Goal: Complete application form: Complete application form

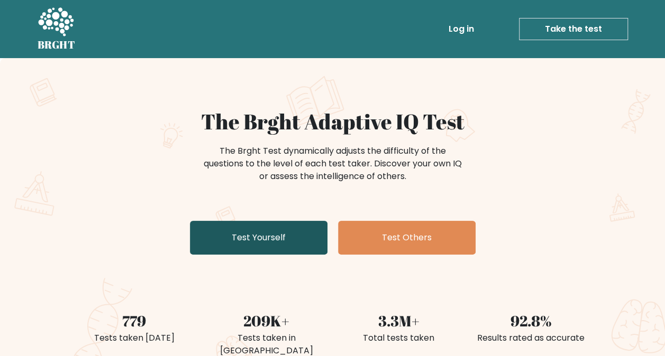
click at [281, 240] on link "Test Yourself" at bounding box center [258, 238] width 137 height 34
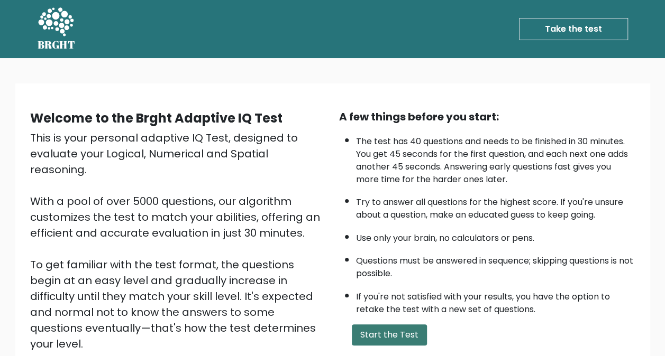
click at [392, 330] on button "Start the Test" at bounding box center [389, 335] width 75 height 21
click at [564, 30] on link "Take the test" at bounding box center [573, 29] width 109 height 22
click at [402, 337] on button "Start the Test" at bounding box center [389, 335] width 75 height 21
click at [407, 335] on button "Start the Test" at bounding box center [389, 335] width 75 height 21
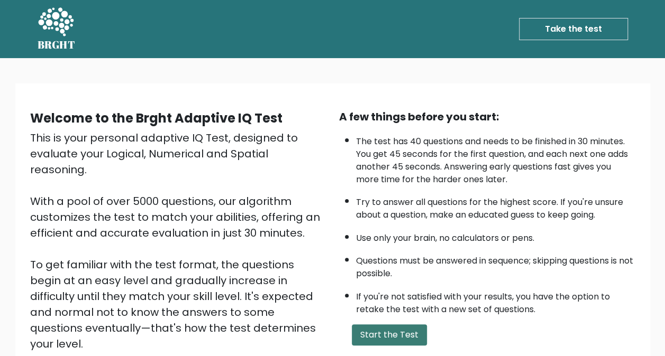
click at [408, 335] on button "Start the Test" at bounding box center [389, 335] width 75 height 21
click at [408, 334] on button "Start the Test" at bounding box center [389, 335] width 75 height 21
click at [410, 331] on button "Start the Test" at bounding box center [389, 335] width 75 height 21
click at [419, 321] on div "A few things before you start: The test has 40 questions and needs to be finish…" at bounding box center [487, 246] width 309 height 275
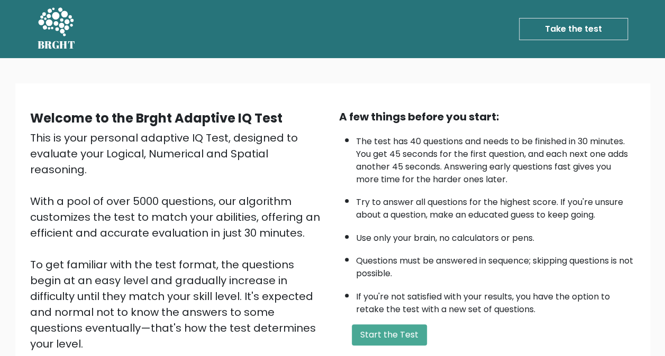
scroll to position [128, 0]
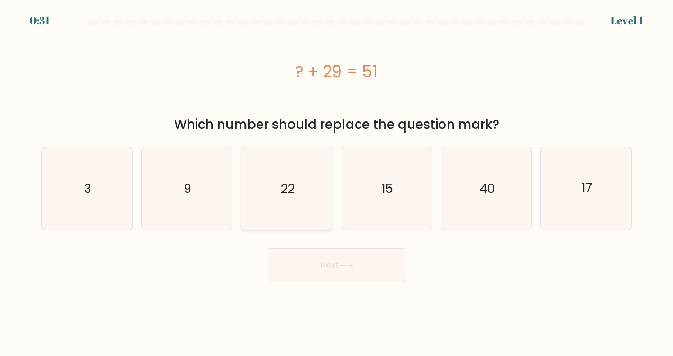
click at [280, 199] on icon "22" at bounding box center [286, 189] width 82 height 82
click at [336, 181] on input "c. 22" at bounding box center [336, 179] width 1 height 3
radio input "true"
click at [365, 263] on button "Next" at bounding box center [336, 266] width 137 height 34
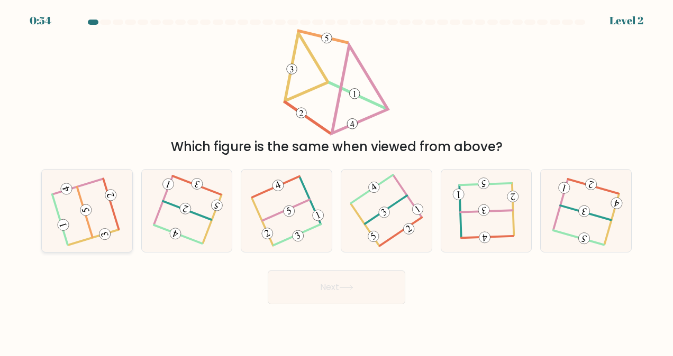
click at [99, 220] on icon at bounding box center [87, 211] width 66 height 66
click at [336, 181] on input "a." at bounding box center [336, 179] width 1 height 3
radio input "true"
click at [389, 286] on button "Next" at bounding box center [336, 288] width 137 height 34
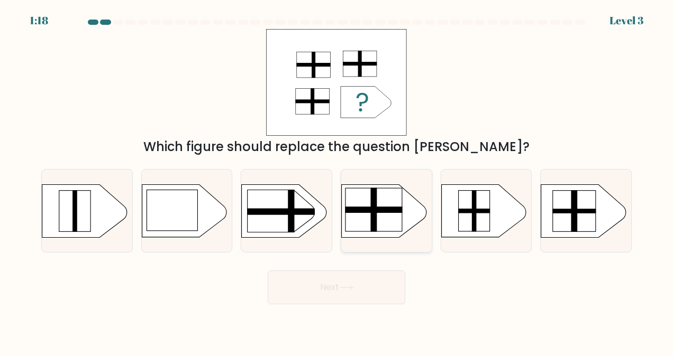
click at [374, 222] on rect at bounding box center [373, 210] width 6 height 44
click at [337, 181] on input "d." at bounding box center [336, 179] width 1 height 3
radio input "true"
click at [362, 279] on button "Next" at bounding box center [336, 288] width 137 height 34
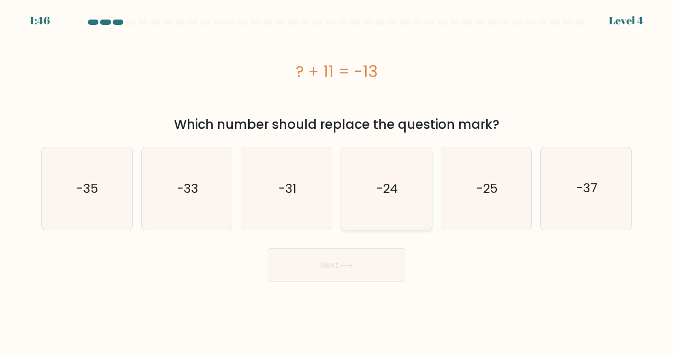
click at [389, 187] on text "-24" at bounding box center [386, 188] width 21 height 17
click at [337, 181] on input "d. -24" at bounding box center [336, 179] width 1 height 3
radio input "true"
click at [364, 268] on button "Next" at bounding box center [336, 266] width 137 height 34
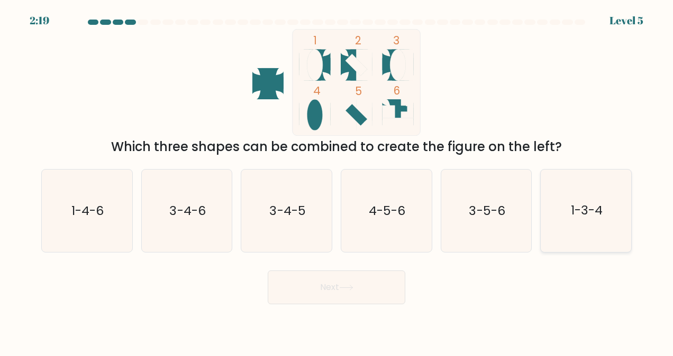
click at [583, 201] on icon "1-3-4" at bounding box center [586, 211] width 82 height 82
click at [337, 181] on input "f. 1-3-4" at bounding box center [336, 179] width 1 height 3
radio input "true"
click at [346, 295] on button "Next" at bounding box center [336, 288] width 137 height 34
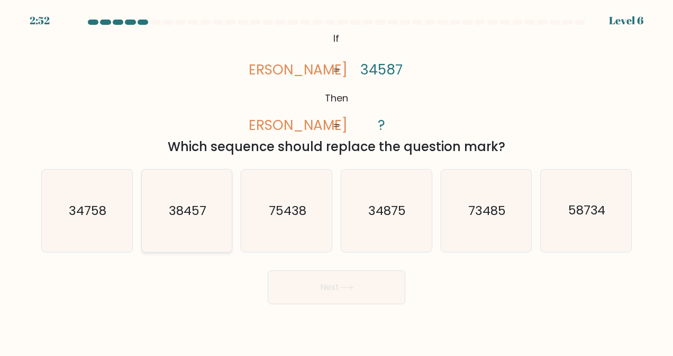
click at [197, 214] on text "38457" at bounding box center [188, 211] width 38 height 17
click at [336, 181] on input "b. 38457" at bounding box center [336, 179] width 1 height 3
radio input "true"
click at [403, 287] on button "Next" at bounding box center [336, 288] width 137 height 34
click at [389, 286] on body "2:51 Level 6 If" at bounding box center [336, 178] width 673 height 356
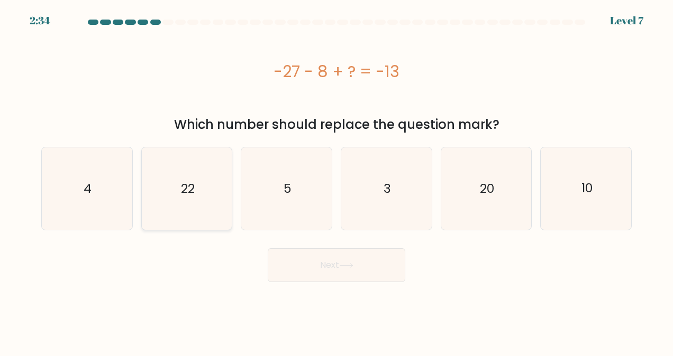
click at [198, 198] on icon "22" at bounding box center [186, 189] width 82 height 82
click at [336, 181] on input "b. 22" at bounding box center [336, 179] width 1 height 3
radio input "true"
click at [363, 260] on button "Next" at bounding box center [336, 266] width 137 height 34
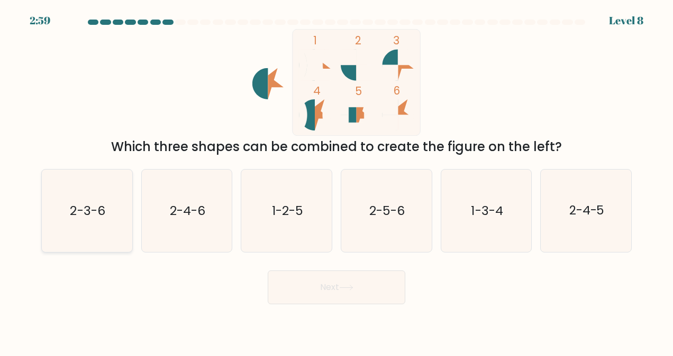
click at [104, 206] on text "2-3-6" at bounding box center [87, 211] width 35 height 17
click at [336, 181] on input "a. 2-3-6" at bounding box center [336, 179] width 1 height 3
radio input "true"
click at [372, 287] on button "Next" at bounding box center [336, 288] width 137 height 34
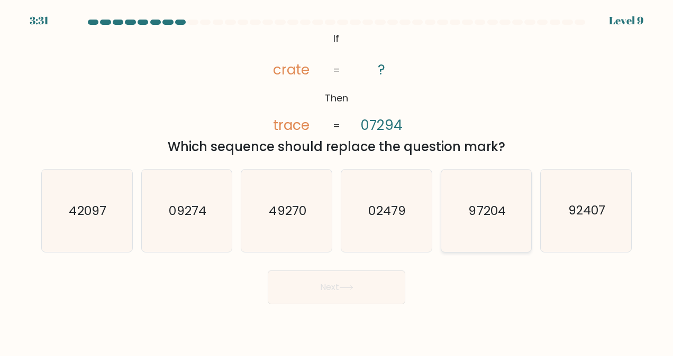
click at [490, 210] on text "97204" at bounding box center [486, 211] width 37 height 17
click at [337, 181] on input "e. 97204" at bounding box center [336, 179] width 1 height 3
radio input "true"
click at [328, 288] on button "Next" at bounding box center [336, 288] width 137 height 34
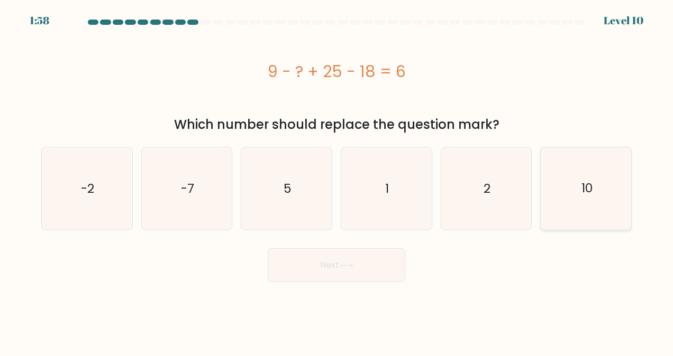
click at [603, 189] on icon "10" at bounding box center [586, 189] width 82 height 82
click at [337, 181] on input "f. 10" at bounding box center [336, 179] width 1 height 3
radio input "true"
click at [317, 266] on button "Next" at bounding box center [336, 266] width 137 height 34
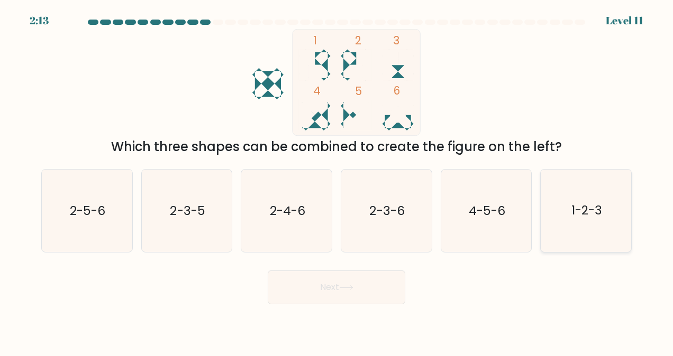
click at [585, 207] on text "1-2-3" at bounding box center [586, 211] width 31 height 17
click at [337, 181] on input "f. 1-2-3" at bounding box center [336, 179] width 1 height 3
radio input "true"
click at [326, 281] on button "Next" at bounding box center [336, 288] width 137 height 34
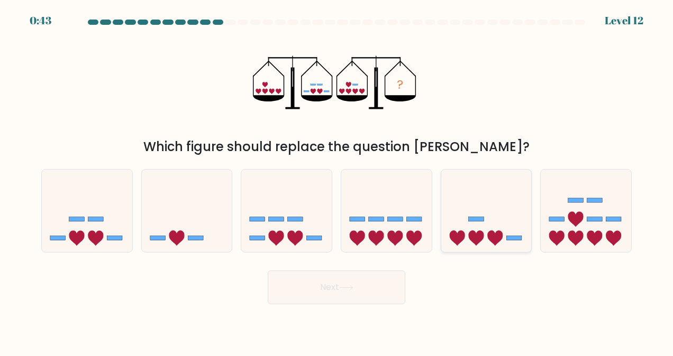
click at [493, 234] on icon at bounding box center [494, 238] width 15 height 15
click at [337, 181] on input "e." at bounding box center [336, 179] width 1 height 3
radio input "true"
click at [363, 283] on button "Next" at bounding box center [336, 288] width 137 height 34
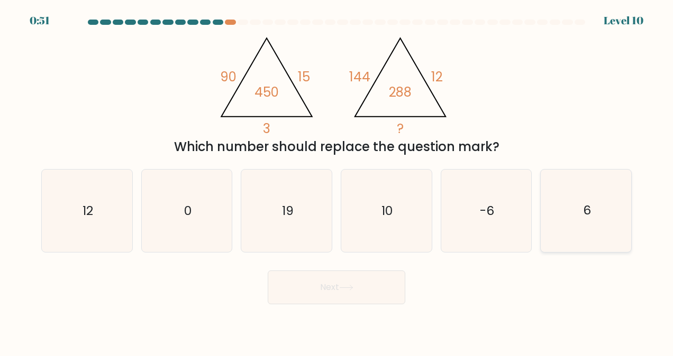
click at [587, 208] on text "6" at bounding box center [587, 211] width 8 height 17
click at [337, 181] on input "f. 6" at bounding box center [336, 179] width 1 height 3
radio input "true"
click at [337, 287] on button "Next" at bounding box center [336, 288] width 137 height 34
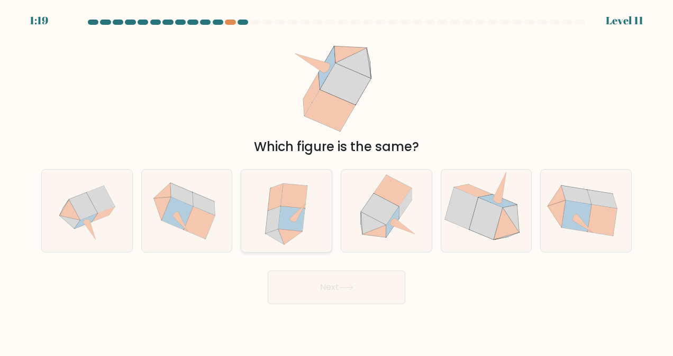
click at [301, 228] on icon at bounding box center [291, 219] width 26 height 25
click at [336, 181] on input "c." at bounding box center [336, 179] width 1 height 3
radio input "true"
click at [358, 290] on button "Next" at bounding box center [336, 288] width 137 height 34
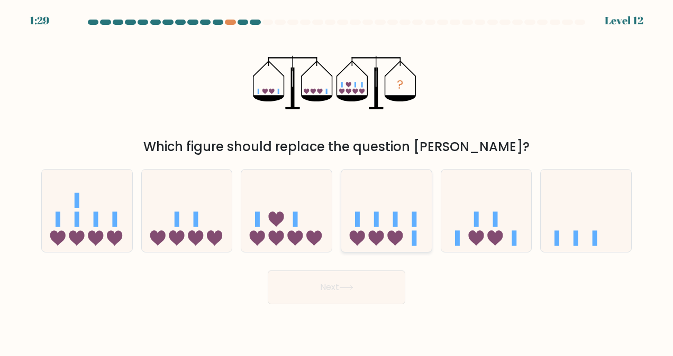
click at [397, 214] on rect at bounding box center [395, 219] width 5 height 15
click at [337, 181] on input "d." at bounding box center [336, 179] width 1 height 3
radio input "true"
click at [369, 282] on button "Next" at bounding box center [336, 288] width 137 height 34
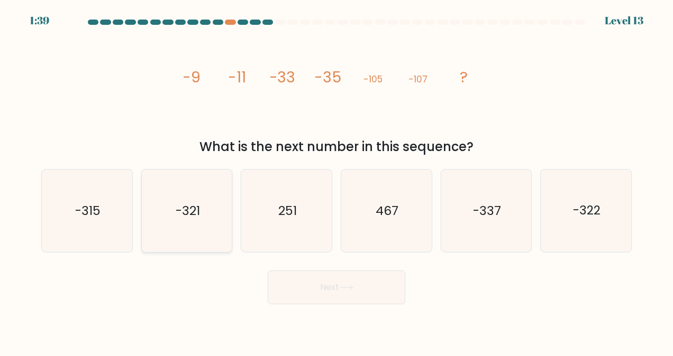
click at [205, 223] on icon "-321" at bounding box center [186, 211] width 82 height 82
click at [336, 181] on input "b. -321" at bounding box center [336, 179] width 1 height 3
radio input "true"
click at [362, 293] on button "Next" at bounding box center [336, 288] width 137 height 34
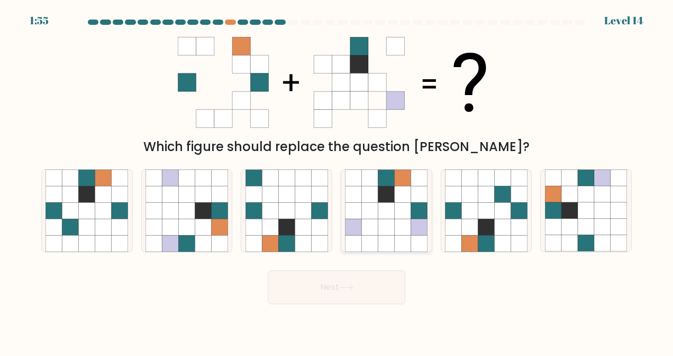
click at [391, 221] on icon at bounding box center [386, 227] width 16 height 16
click at [337, 181] on input "d." at bounding box center [336, 179] width 1 height 3
radio input "true"
click at [365, 289] on button "Next" at bounding box center [336, 288] width 137 height 34
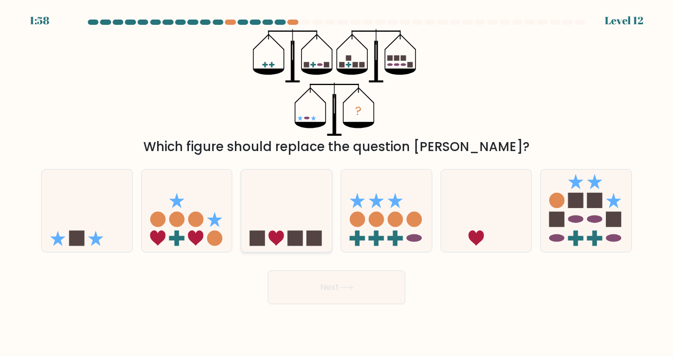
click at [291, 214] on icon at bounding box center [286, 211] width 90 height 75
click at [336, 181] on input "c." at bounding box center [336, 179] width 1 height 3
radio input "true"
click at [366, 290] on button "Next" at bounding box center [336, 288] width 137 height 34
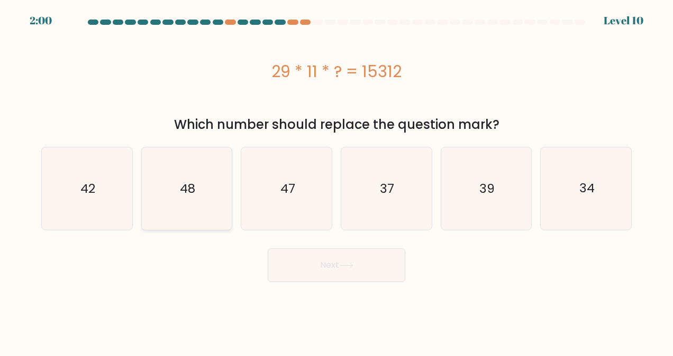
click at [177, 187] on icon "48" at bounding box center [186, 189] width 82 height 82
click at [336, 181] on input "b. 48" at bounding box center [336, 179] width 1 height 3
radio input "true"
click at [349, 262] on button "Next" at bounding box center [336, 266] width 137 height 34
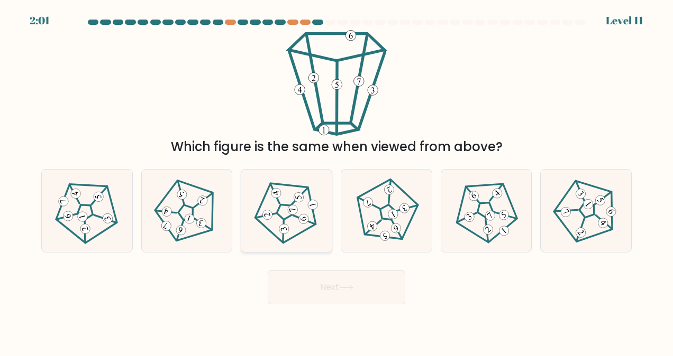
click at [286, 207] on icon at bounding box center [286, 211] width 66 height 66
click at [336, 181] on input "c." at bounding box center [336, 179] width 1 height 3
radio input "true"
click at [591, 220] on icon at bounding box center [586, 211] width 66 height 66
click at [337, 181] on input "f." at bounding box center [336, 179] width 1 height 3
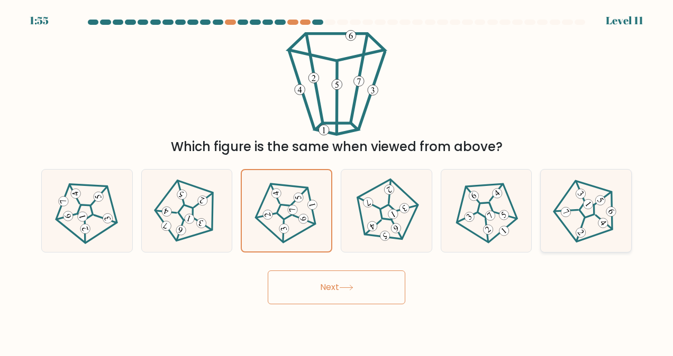
radio input "true"
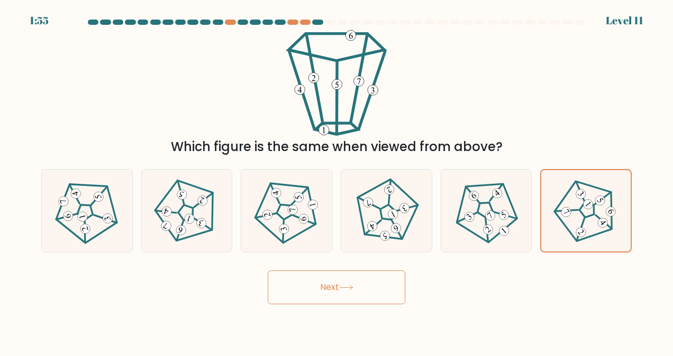
click at [352, 277] on button "Next" at bounding box center [336, 288] width 137 height 34
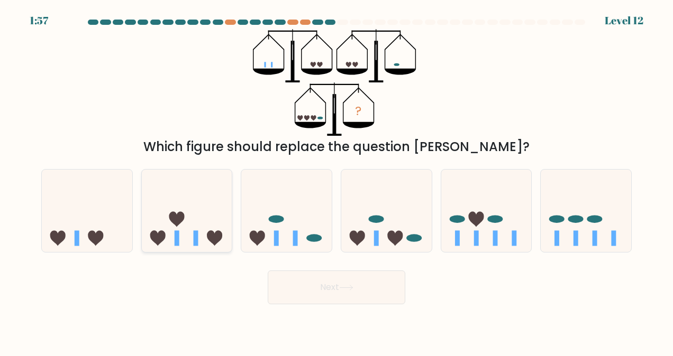
click at [203, 207] on icon at bounding box center [187, 211] width 90 height 75
click at [336, 181] on input "b." at bounding box center [336, 179] width 1 height 3
radio input "true"
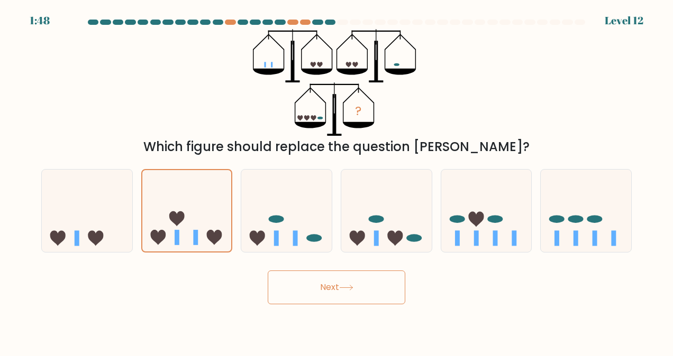
click at [366, 289] on button "Next" at bounding box center [336, 288] width 137 height 34
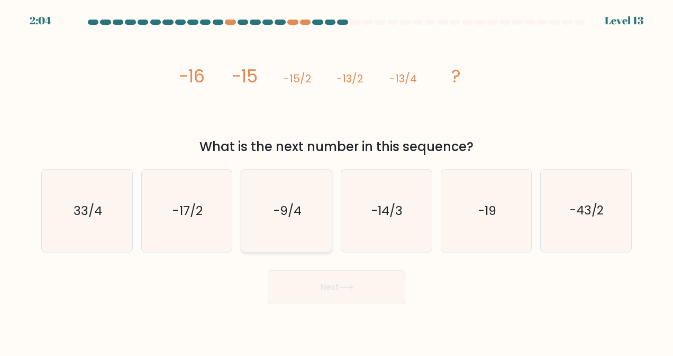
click at [291, 212] on text "-9/4" at bounding box center [287, 211] width 28 height 17
click at [336, 181] on input "c. -9/4" at bounding box center [336, 179] width 1 height 3
radio input "true"
click at [359, 291] on button "Next" at bounding box center [336, 288] width 137 height 34
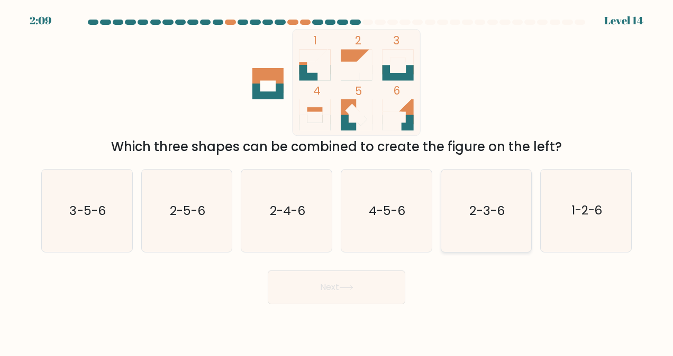
click at [471, 221] on icon "2-3-6" at bounding box center [486, 211] width 82 height 82
click at [337, 181] on input "e. 2-3-6" at bounding box center [336, 179] width 1 height 3
radio input "true"
click at [384, 281] on button "Next" at bounding box center [336, 288] width 137 height 34
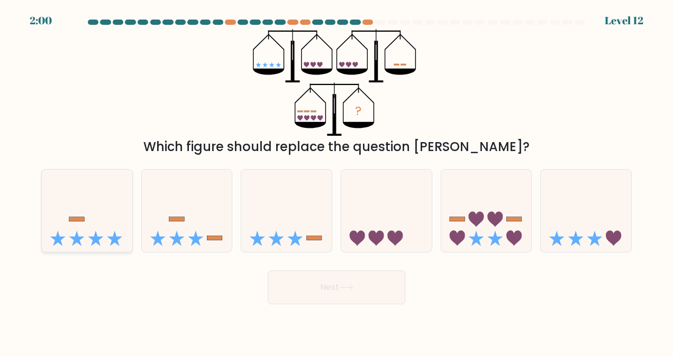
click at [109, 232] on icon at bounding box center [87, 211] width 90 height 75
click at [336, 181] on input "a." at bounding box center [336, 179] width 1 height 3
radio input "true"
click at [351, 281] on button "Next" at bounding box center [336, 288] width 137 height 34
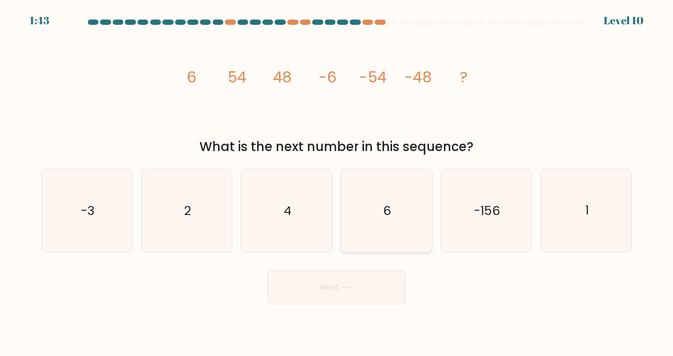
click at [382, 216] on icon "6" at bounding box center [386, 211] width 82 height 82
click at [337, 181] on input "d. 6" at bounding box center [336, 179] width 1 height 3
radio input "true"
click at [378, 282] on button "Next" at bounding box center [336, 288] width 137 height 34
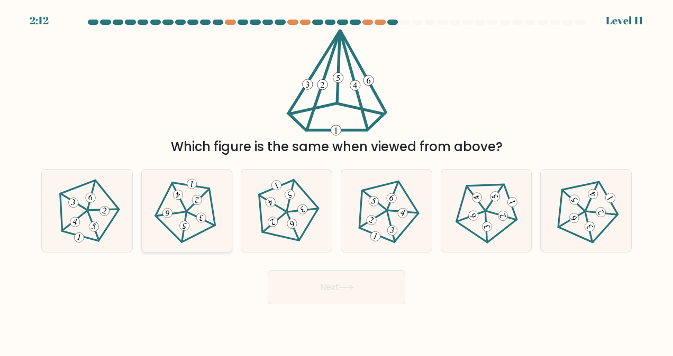
click at [199, 215] on 754 at bounding box center [201, 218] width 11 height 11
click at [336, 181] on input "b." at bounding box center [336, 179] width 1 height 3
radio input "true"
click at [345, 288] on icon at bounding box center [346, 288] width 14 height 6
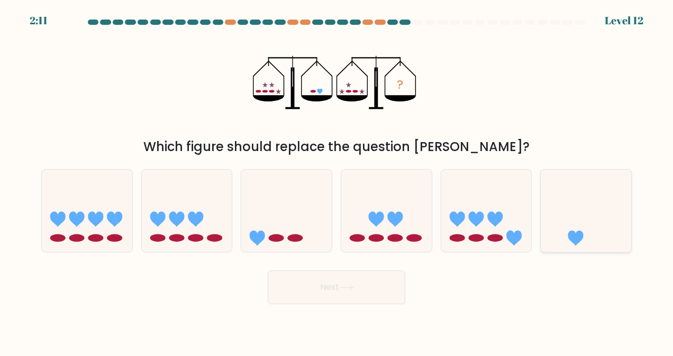
click at [604, 217] on icon at bounding box center [585, 211] width 90 height 75
click at [337, 181] on input "f." at bounding box center [336, 179] width 1 height 3
radio input "true"
click at [360, 288] on button "Next" at bounding box center [336, 288] width 137 height 34
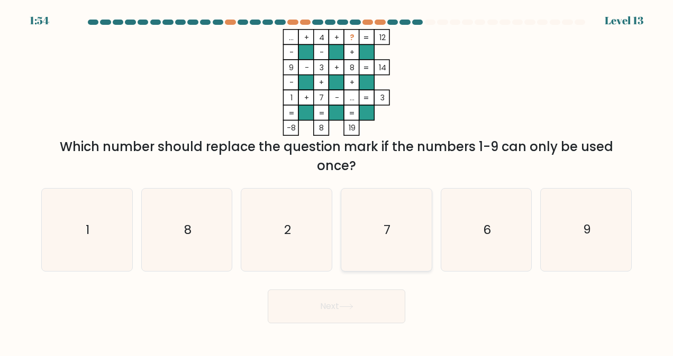
click at [365, 238] on icon "7" at bounding box center [386, 230] width 82 height 82
click at [337, 181] on input "d. 7" at bounding box center [336, 179] width 1 height 3
radio input "true"
click at [361, 299] on button "Next" at bounding box center [336, 307] width 137 height 34
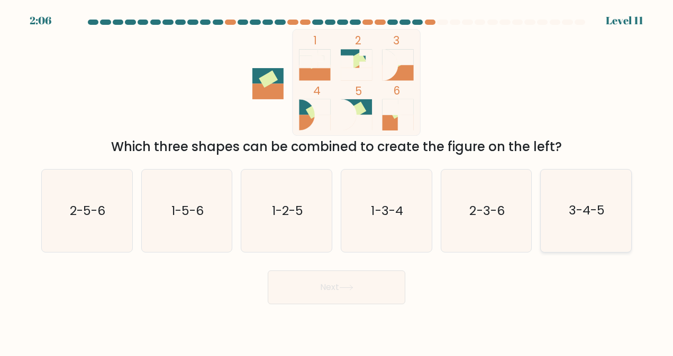
click at [593, 218] on text "3-4-5" at bounding box center [586, 211] width 36 height 17
click at [337, 181] on input "f. 3-4-5" at bounding box center [336, 179] width 1 height 3
radio input "true"
click at [350, 288] on icon at bounding box center [345, 288] width 13 height 5
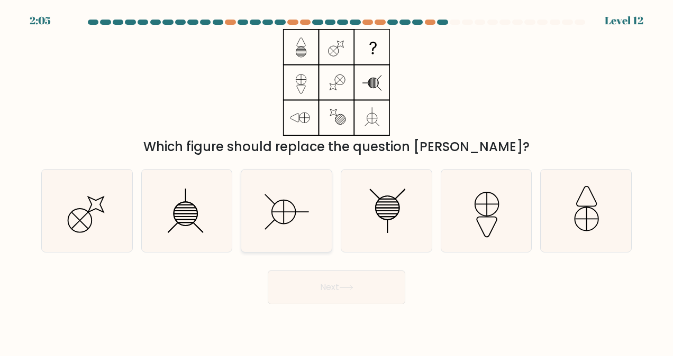
click at [282, 205] on icon at bounding box center [286, 211] width 82 height 82
click at [336, 181] on input "c." at bounding box center [336, 179] width 1 height 3
radio input "true"
click at [359, 285] on button "Next" at bounding box center [336, 288] width 137 height 34
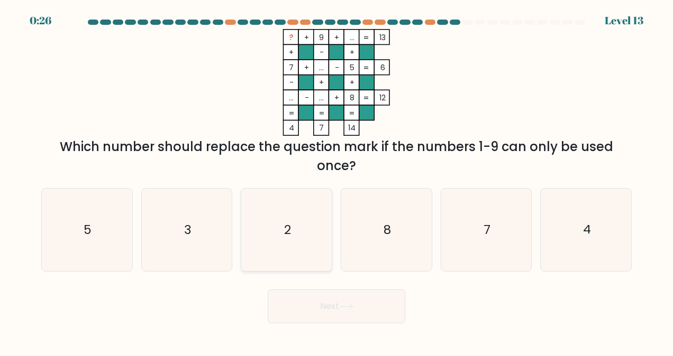
click at [281, 226] on icon "2" at bounding box center [286, 230] width 82 height 82
click at [336, 181] on input "c. 2" at bounding box center [336, 179] width 1 height 3
radio input "true"
click at [363, 314] on button "Next" at bounding box center [336, 307] width 137 height 34
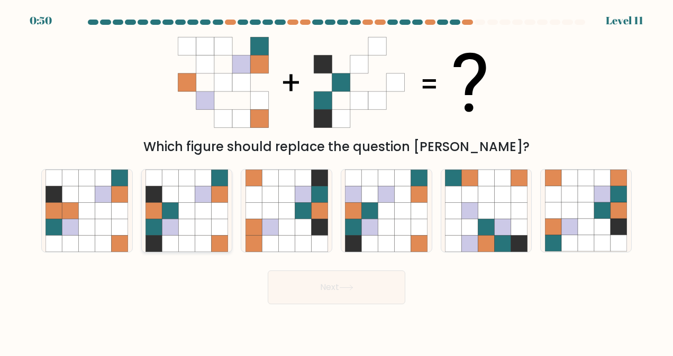
click at [195, 204] on icon at bounding box center [186, 211] width 16 height 16
click at [336, 181] on input "b." at bounding box center [336, 179] width 1 height 3
radio input "true"
click at [388, 280] on button "Next" at bounding box center [336, 288] width 137 height 34
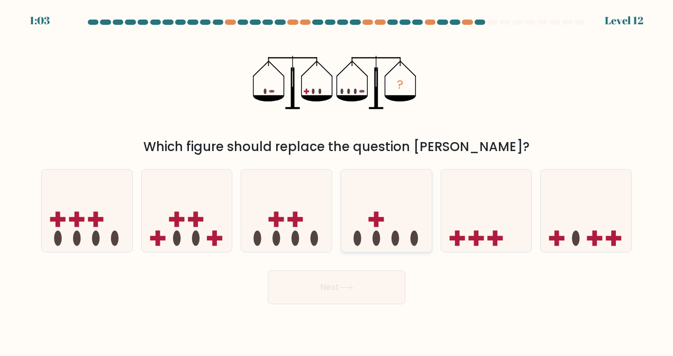
click at [411, 191] on icon at bounding box center [386, 211] width 90 height 75
click at [337, 181] on input "d." at bounding box center [336, 179] width 1 height 3
radio input "true"
click at [368, 295] on button "Next" at bounding box center [336, 288] width 137 height 34
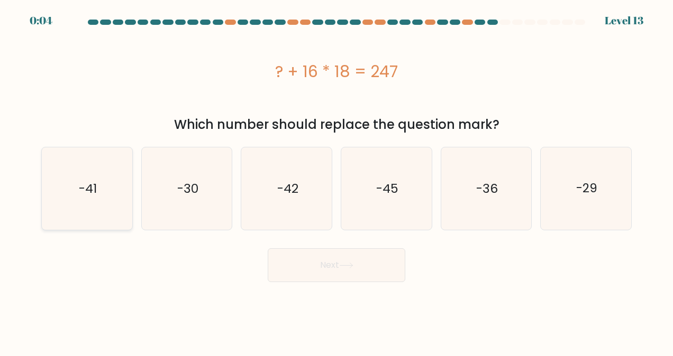
click at [98, 190] on icon "-41" at bounding box center [86, 189] width 82 height 82
click at [336, 181] on input "a. -41" at bounding box center [336, 179] width 1 height 3
radio input "true"
click at [568, 202] on icon "-29" at bounding box center [586, 189] width 82 height 82
click at [337, 181] on input "f. -29" at bounding box center [336, 179] width 1 height 3
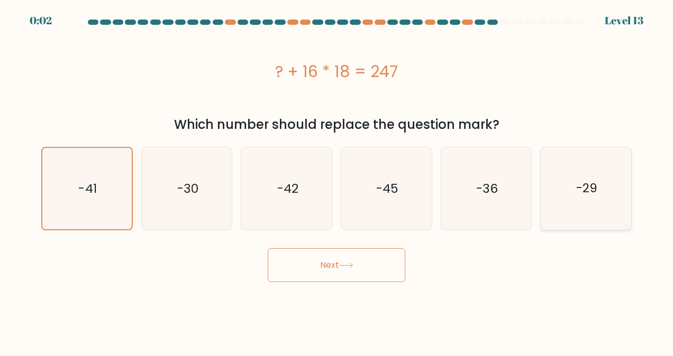
radio input "true"
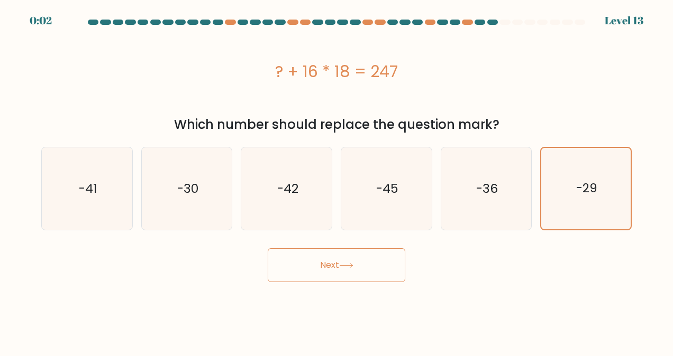
click at [339, 262] on button "Next" at bounding box center [336, 266] width 137 height 34
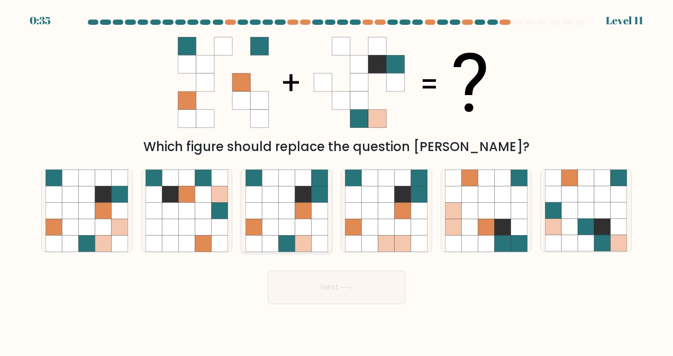
click at [298, 223] on icon at bounding box center [303, 227] width 16 height 16
click at [336, 181] on input "c." at bounding box center [336, 179] width 1 height 3
radio input "true"
click at [326, 284] on button "Next" at bounding box center [336, 288] width 137 height 34
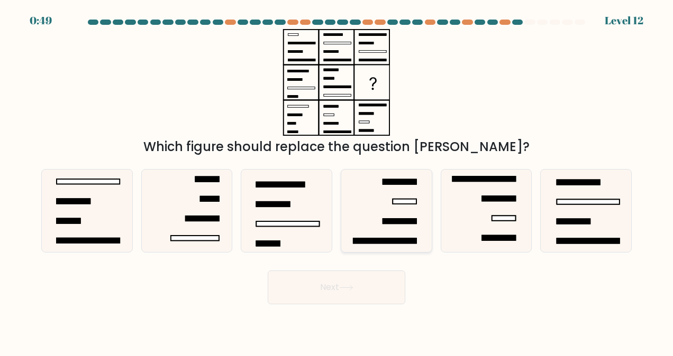
click at [388, 200] on icon at bounding box center [386, 211] width 82 height 82
click at [337, 181] on input "d." at bounding box center [336, 179] width 1 height 3
radio input "true"
click at [382, 284] on button "Next" at bounding box center [336, 288] width 137 height 34
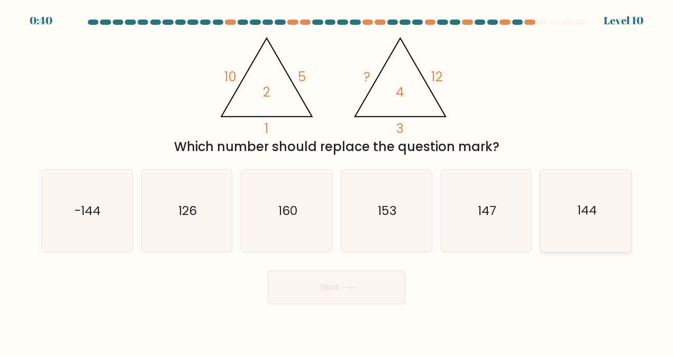
click at [614, 201] on icon "144" at bounding box center [586, 211] width 82 height 82
click at [337, 181] on input "f. 144" at bounding box center [336, 179] width 1 height 3
radio input "true"
click at [321, 295] on button "Next" at bounding box center [336, 288] width 137 height 34
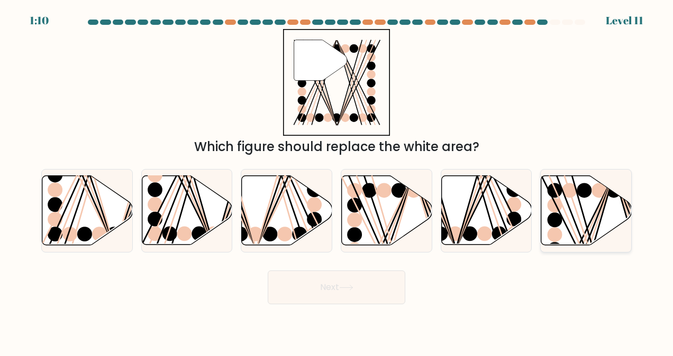
click at [577, 236] on icon at bounding box center [586, 210] width 90 height 69
click at [337, 181] on input "f." at bounding box center [336, 179] width 1 height 3
radio input "true"
click at [319, 281] on button "Next" at bounding box center [336, 288] width 137 height 34
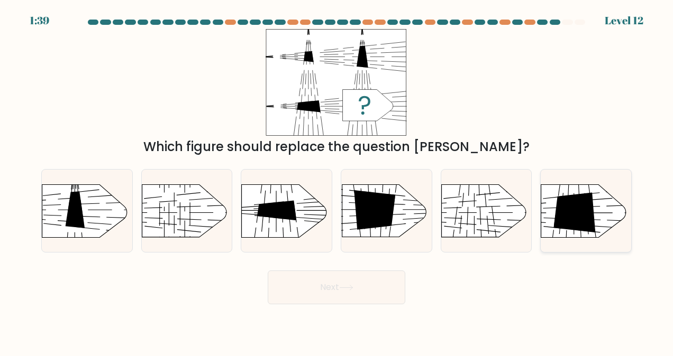
click at [596, 207] on rect at bounding box center [529, 173] width 235 height 179
click at [337, 181] on input "f." at bounding box center [336, 179] width 1 height 3
radio input "true"
click at [366, 284] on button "Next" at bounding box center [336, 288] width 137 height 34
click at [369, 287] on button "Next" at bounding box center [336, 288] width 137 height 34
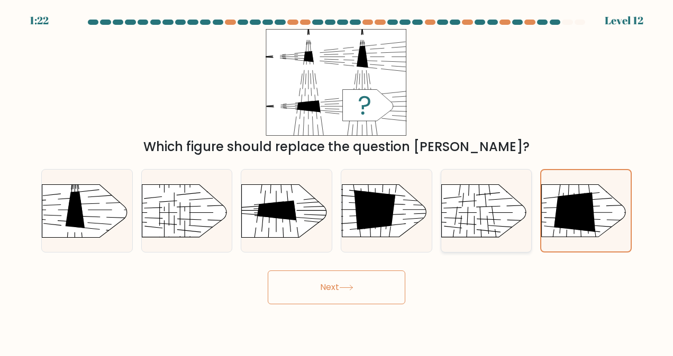
click at [488, 202] on rect at bounding box center [430, 173] width 235 height 179
click at [337, 181] on input "e." at bounding box center [336, 179] width 1 height 3
radio input "true"
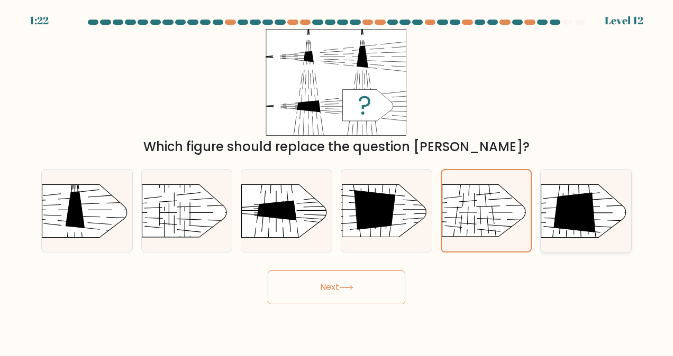
click at [543, 200] on rect at bounding box center [529, 173] width 235 height 179
click at [337, 181] on input "f." at bounding box center [336, 179] width 1 height 3
radio input "true"
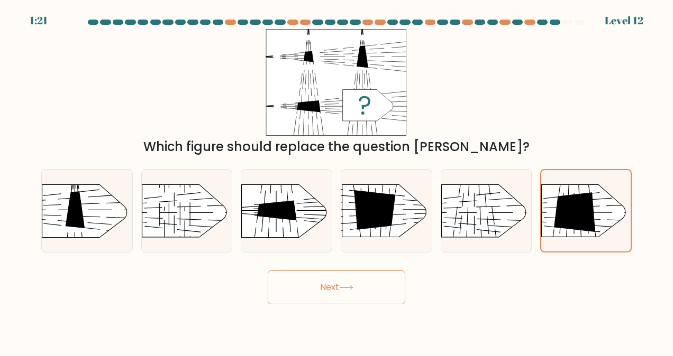
click at [360, 283] on button "Next" at bounding box center [336, 288] width 137 height 34
click at [362, 283] on button "Next" at bounding box center [336, 288] width 137 height 34
click at [362, 282] on button "Next" at bounding box center [336, 288] width 137 height 34
click at [490, 214] on rect at bounding box center [430, 173] width 235 height 179
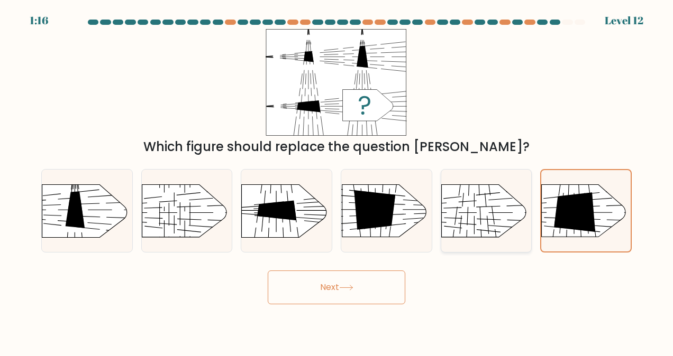
click at [337, 181] on input "e." at bounding box center [336, 179] width 1 height 3
radio input "true"
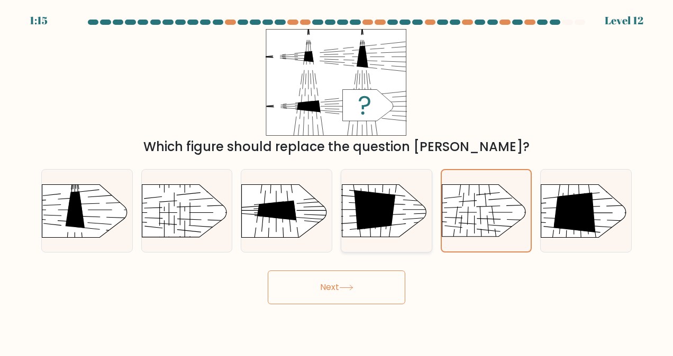
click at [397, 205] on line at bounding box center [396, 204] width 18 height 1
click at [337, 181] on input "d." at bounding box center [336, 179] width 1 height 3
radio input "true"
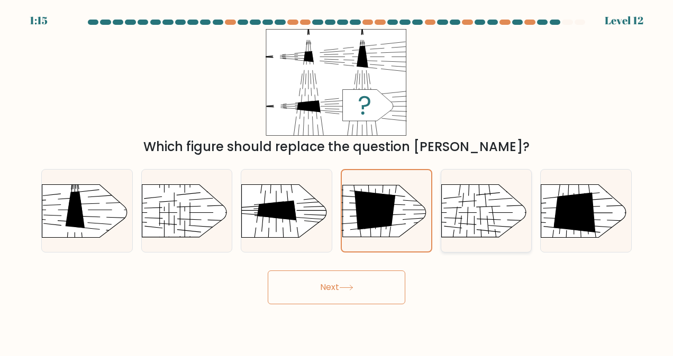
click at [495, 212] on rect at bounding box center [430, 173] width 235 height 179
click at [337, 181] on input "e." at bounding box center [336, 179] width 1 height 3
radio input "true"
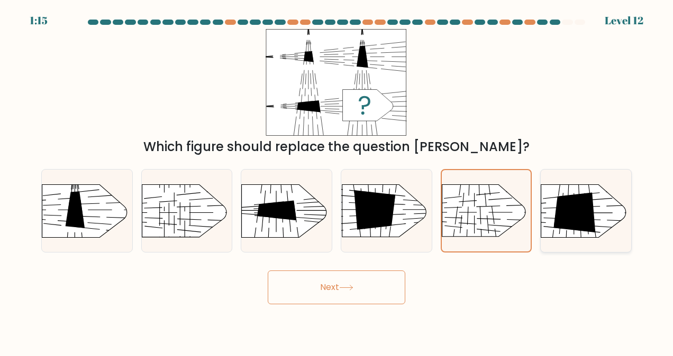
click at [570, 208] on icon at bounding box center [575, 212] width 42 height 40
click at [337, 181] on input "f." at bounding box center [336, 179] width 1 height 3
radio input "true"
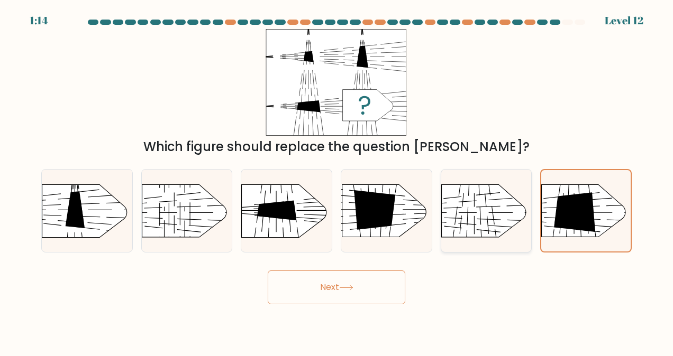
click at [504, 208] on rect at bounding box center [430, 173] width 235 height 179
click at [337, 181] on input "e." at bounding box center [336, 179] width 1 height 3
radio input "true"
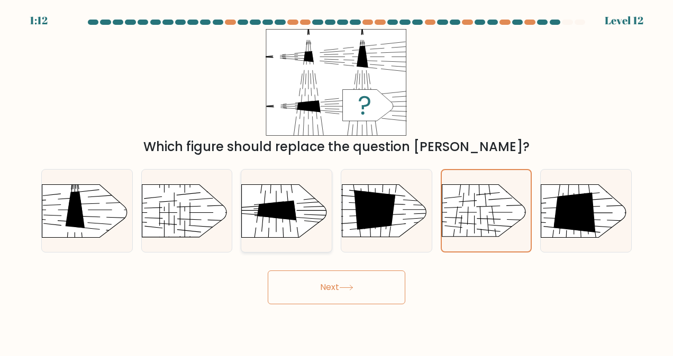
click at [295, 220] on rect at bounding box center [322, 170] width 235 height 179
click at [336, 181] on input "c." at bounding box center [336, 179] width 1 height 3
radio input "true"
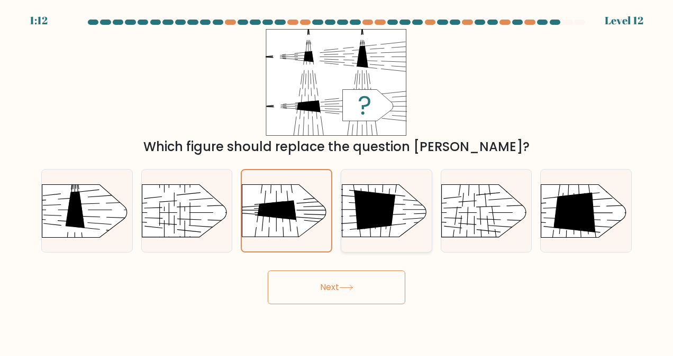
click at [399, 222] on rect at bounding box center [418, 250] width 233 height 178
click at [337, 181] on input "d." at bounding box center [336, 179] width 1 height 3
radio input "true"
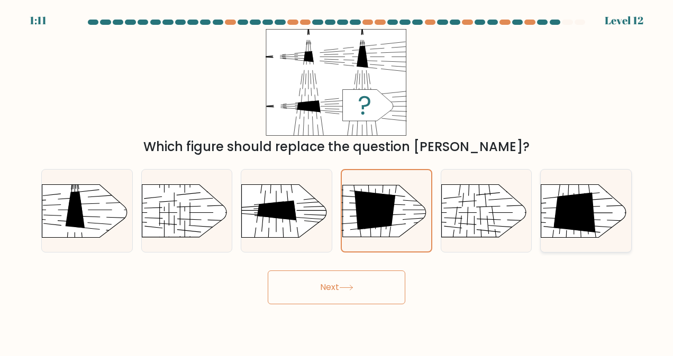
click at [597, 219] on rect at bounding box center [529, 173] width 235 height 179
click at [337, 181] on input "f." at bounding box center [336, 179] width 1 height 3
radio input "true"
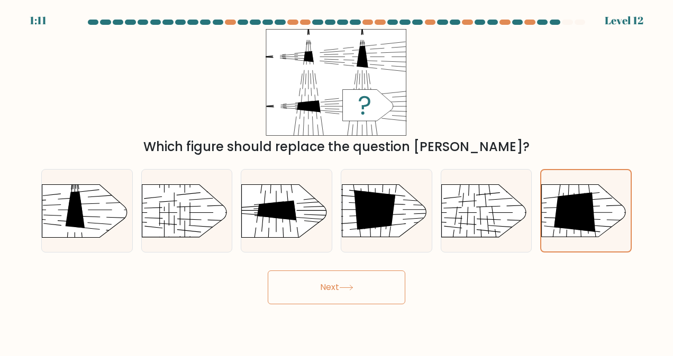
click at [395, 280] on button "Next" at bounding box center [336, 288] width 137 height 34
click at [394, 280] on button "Next" at bounding box center [336, 288] width 137 height 34
click at [332, 292] on button "Next" at bounding box center [336, 288] width 137 height 34
click at [333, 289] on button "Next" at bounding box center [336, 288] width 137 height 34
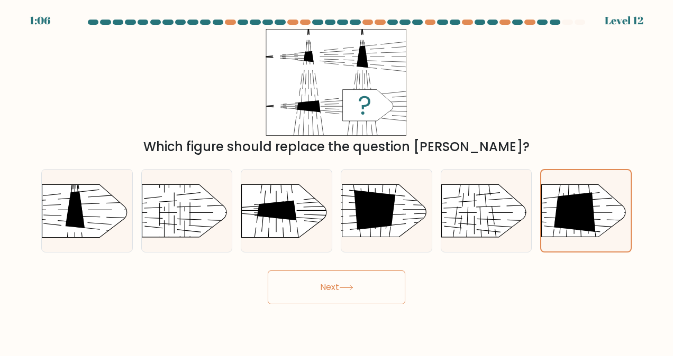
click at [334, 289] on button "Next" at bounding box center [336, 288] width 137 height 34
click at [335, 287] on button "Next" at bounding box center [336, 288] width 137 height 34
click at [334, 287] on button "Next" at bounding box center [336, 288] width 137 height 34
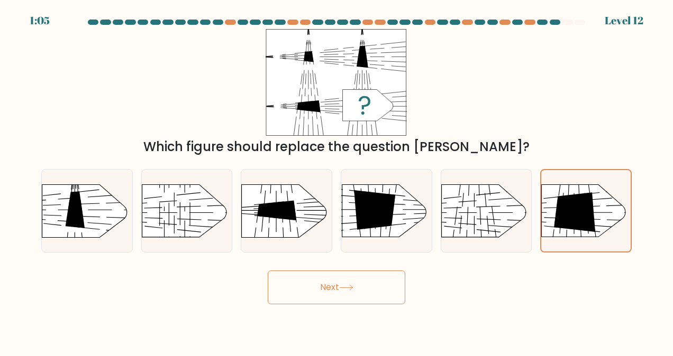
click at [334, 287] on button "Next" at bounding box center [336, 288] width 137 height 34
click at [335, 286] on button "Next" at bounding box center [336, 288] width 137 height 34
click at [511, 221] on rect at bounding box center [430, 173] width 235 height 179
click at [337, 181] on input "e." at bounding box center [336, 179] width 1 height 3
radio input "true"
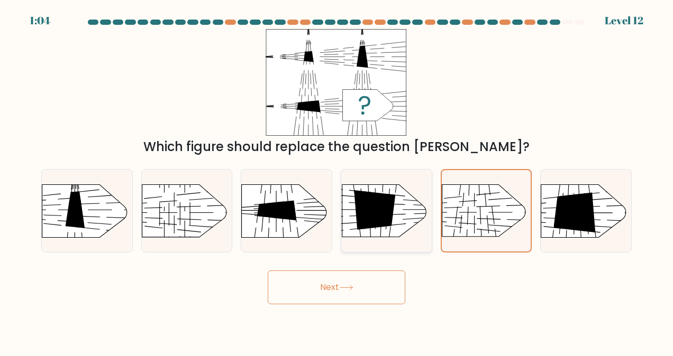
click at [385, 203] on icon at bounding box center [374, 210] width 41 height 40
click at [337, 181] on input "d." at bounding box center [336, 179] width 1 height 3
radio input "true"
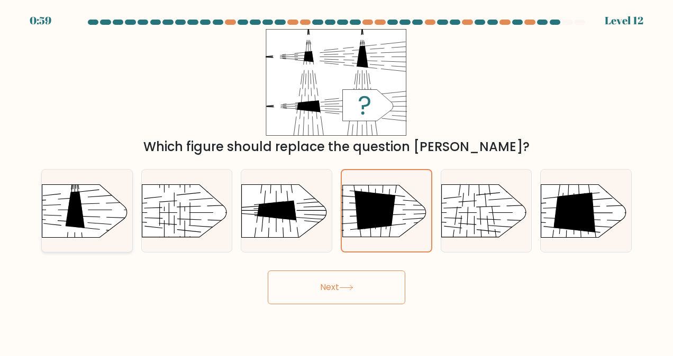
click at [106, 210] on line at bounding box center [100, 210] width 24 height 0
click at [336, 181] on input "a." at bounding box center [336, 179] width 1 height 3
radio input "true"
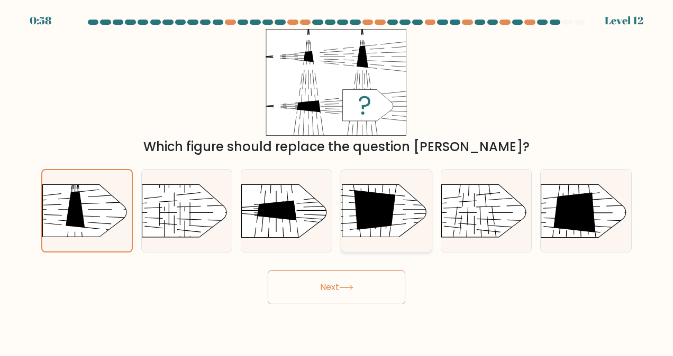
click at [392, 216] on icon at bounding box center [374, 210] width 41 height 40
click at [337, 181] on input "d." at bounding box center [336, 179] width 1 height 3
radio input "true"
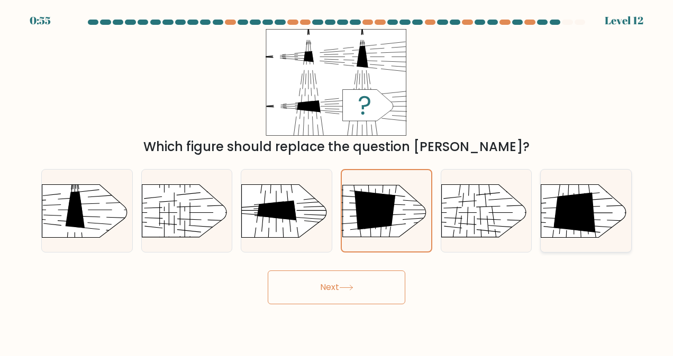
click at [591, 226] on icon at bounding box center [575, 212] width 42 height 40
click at [337, 181] on input "f." at bounding box center [336, 179] width 1 height 3
radio input "true"
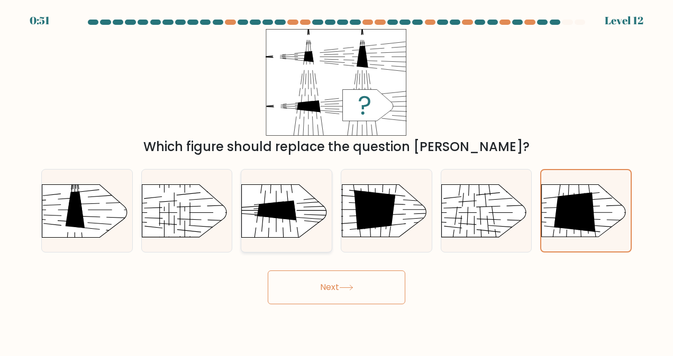
click at [268, 205] on icon at bounding box center [276, 210] width 39 height 20
click at [336, 181] on input "c." at bounding box center [336, 179] width 1 height 3
radio input "true"
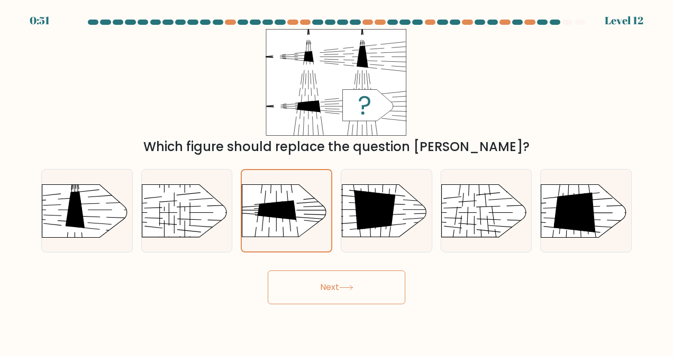
click at [362, 295] on button "Next" at bounding box center [336, 288] width 137 height 34
click at [599, 213] on rect at bounding box center [529, 173] width 235 height 179
click at [337, 181] on input "f." at bounding box center [336, 179] width 1 height 3
radio input "true"
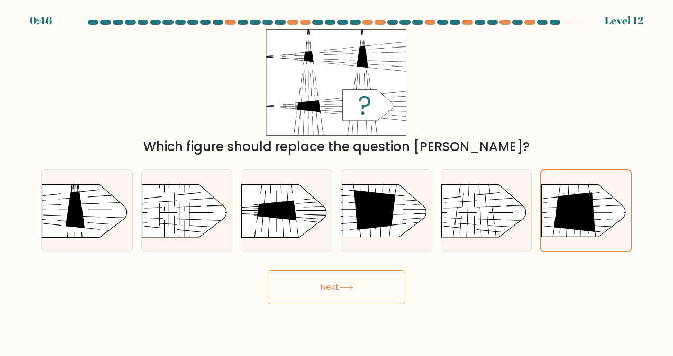
click at [355, 295] on button "Next" at bounding box center [336, 288] width 137 height 34
click at [603, 226] on line at bounding box center [599, 226] width 24 height 2
click at [337, 181] on input "f." at bounding box center [336, 179] width 1 height 3
click at [603, 225] on rect at bounding box center [531, 173] width 232 height 177
click at [337, 181] on input "f." at bounding box center [336, 179] width 1 height 3
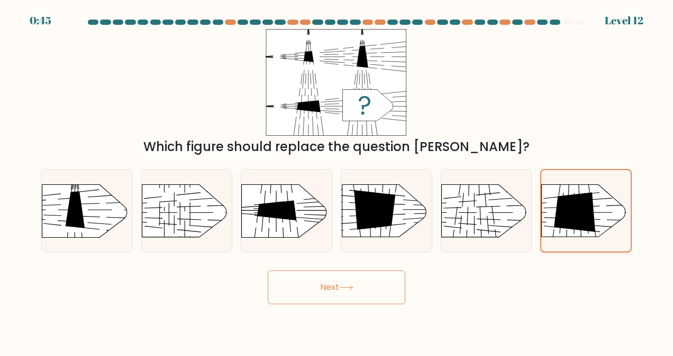
click at [603, 225] on rect at bounding box center [531, 173] width 232 height 177
click at [337, 181] on input "f." at bounding box center [336, 179] width 1 height 3
click at [589, 206] on icon at bounding box center [574, 212] width 41 height 39
click at [337, 181] on input "f." at bounding box center [336, 179] width 1 height 3
click at [507, 217] on rect at bounding box center [430, 173] width 235 height 179
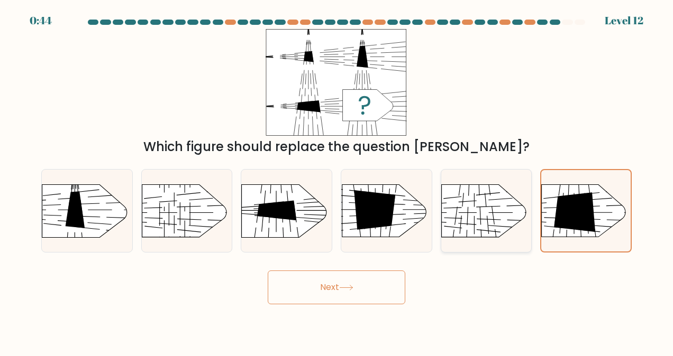
click at [337, 181] on input "e." at bounding box center [336, 179] width 1 height 3
radio input "true"
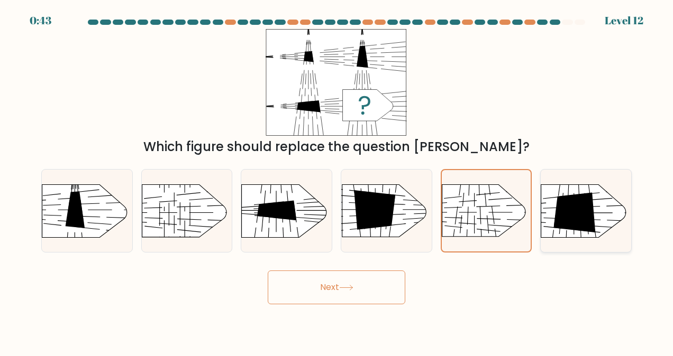
click at [603, 202] on rect at bounding box center [529, 173] width 235 height 179
click at [337, 181] on input "f." at bounding box center [336, 179] width 1 height 3
radio input "true"
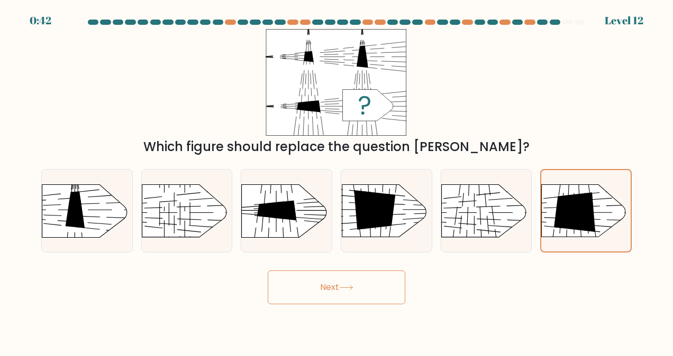
click at [363, 288] on button "Next" at bounding box center [336, 288] width 137 height 34
click at [624, 203] on rect at bounding box center [531, 173] width 232 height 177
click at [337, 181] on input "f." at bounding box center [336, 179] width 1 height 3
click at [311, 218] on g at bounding box center [322, 170] width 235 height 179
click at [336, 181] on input "c." at bounding box center [336, 179] width 1 height 3
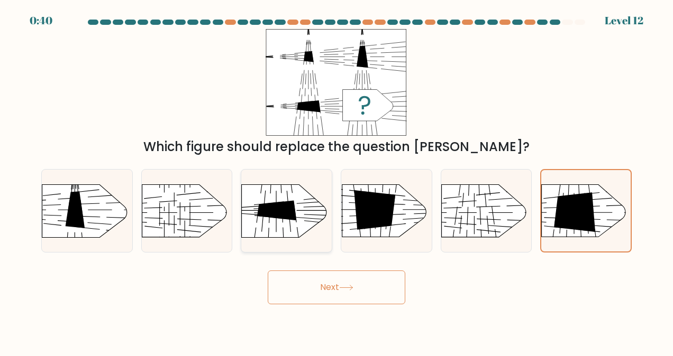
radio input "true"
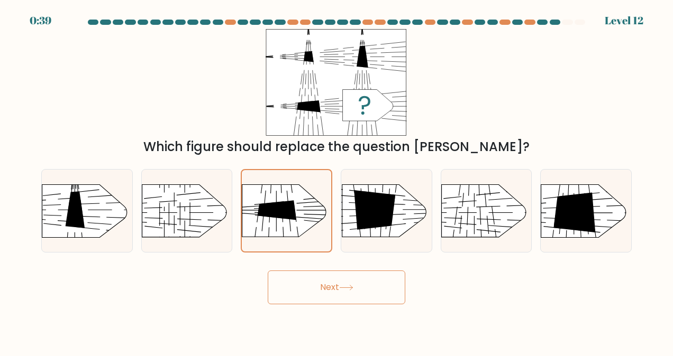
click at [369, 280] on button "Next" at bounding box center [336, 288] width 137 height 34
click at [272, 216] on g at bounding box center [322, 170] width 232 height 177
click at [336, 181] on input "c." at bounding box center [336, 179] width 1 height 3
click at [347, 279] on button "Next" at bounding box center [336, 288] width 137 height 34
click at [585, 205] on icon at bounding box center [575, 212] width 42 height 40
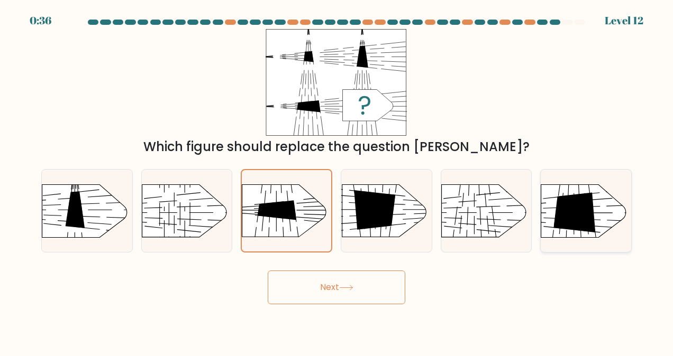
click at [337, 181] on input "f." at bounding box center [336, 179] width 1 height 3
radio input "true"
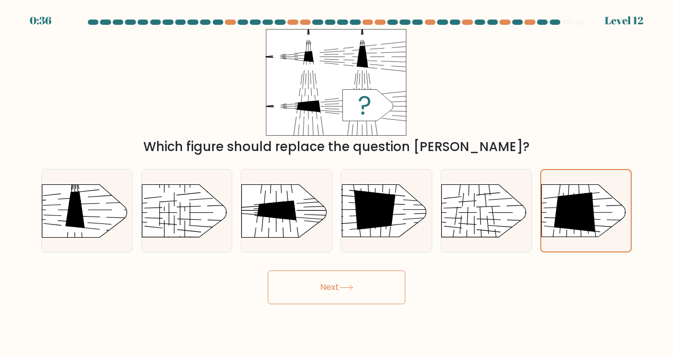
click at [401, 278] on button "Next" at bounding box center [336, 288] width 137 height 34
click at [388, 281] on button "Next" at bounding box center [336, 288] width 137 height 34
click at [558, 220] on icon at bounding box center [574, 212] width 41 height 39
click at [337, 181] on input "f." at bounding box center [336, 179] width 1 height 3
click at [295, 290] on button "Next" at bounding box center [336, 288] width 137 height 34
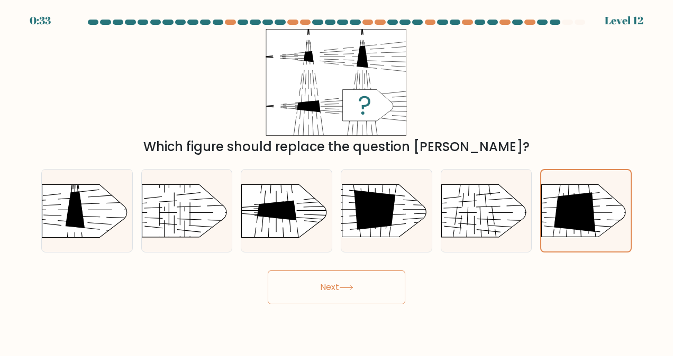
click at [301, 289] on button "Next" at bounding box center [336, 288] width 137 height 34
click at [547, 209] on rect at bounding box center [531, 173] width 232 height 177
click at [337, 181] on input "f." at bounding box center [336, 179] width 1 height 3
click at [490, 201] on rect at bounding box center [430, 173] width 235 height 179
click at [337, 181] on input "e." at bounding box center [336, 179] width 1 height 3
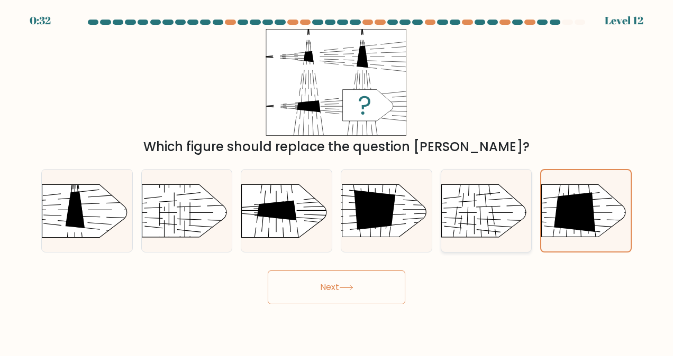
radio input "true"
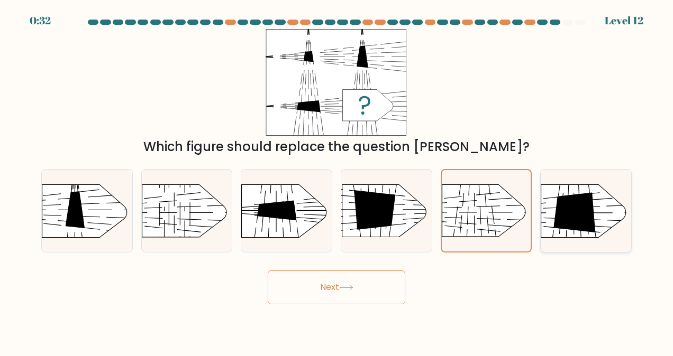
click at [577, 198] on icon at bounding box center [575, 212] width 42 height 40
click at [337, 181] on input "f." at bounding box center [336, 179] width 1 height 3
radio input "true"
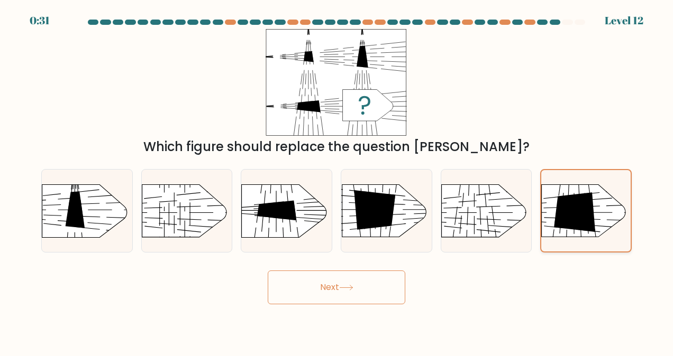
click at [623, 190] on rect at bounding box center [531, 173] width 232 height 177
click at [337, 181] on input "f." at bounding box center [336, 179] width 1 height 3
click at [557, 197] on line at bounding box center [552, 198] width 18 height 2
click at [337, 181] on input "f." at bounding box center [336, 179] width 1 height 3
click at [585, 197] on icon at bounding box center [574, 212] width 41 height 39
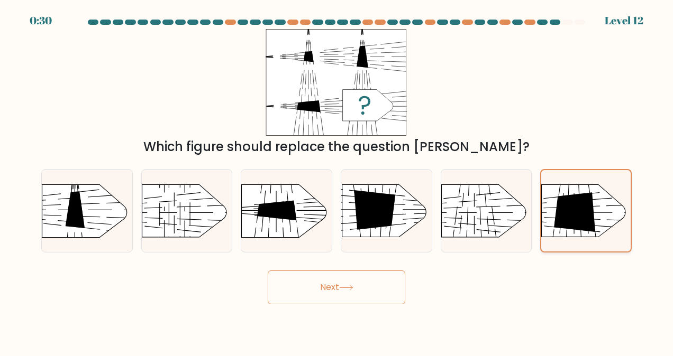
click at [337, 181] on input "f." at bounding box center [336, 179] width 1 height 3
click at [585, 197] on icon at bounding box center [574, 212] width 41 height 39
click at [337, 181] on input "f." at bounding box center [336, 179] width 1 height 3
click at [585, 197] on icon at bounding box center [574, 212] width 41 height 39
click at [337, 181] on input "f." at bounding box center [336, 179] width 1 height 3
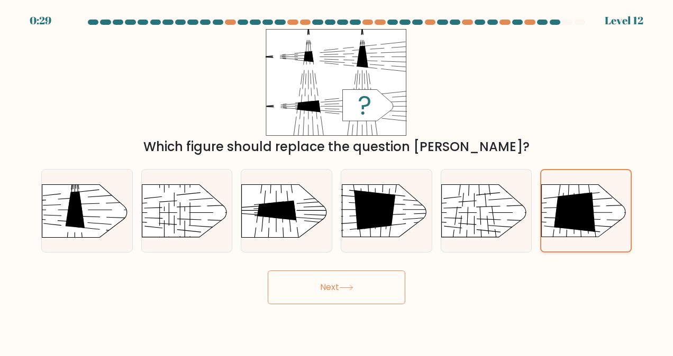
click at [585, 197] on icon at bounding box center [574, 212] width 41 height 39
click at [337, 181] on input "f." at bounding box center [336, 179] width 1 height 3
click at [585, 197] on icon at bounding box center [574, 212] width 41 height 39
click at [337, 181] on input "f." at bounding box center [336, 179] width 1 height 3
click at [585, 197] on icon at bounding box center [574, 212] width 41 height 39
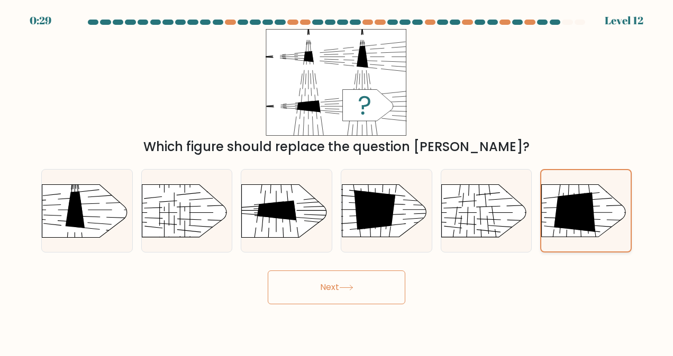
click at [337, 181] on input "f." at bounding box center [336, 179] width 1 height 3
click at [585, 197] on icon at bounding box center [574, 212] width 41 height 39
click at [337, 181] on input "f." at bounding box center [336, 179] width 1 height 3
click at [585, 197] on icon at bounding box center [574, 212] width 41 height 39
click at [337, 181] on input "f." at bounding box center [336, 179] width 1 height 3
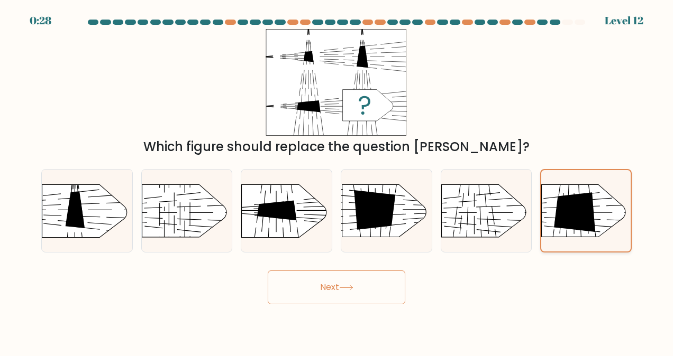
click at [585, 197] on icon at bounding box center [574, 212] width 41 height 39
click at [337, 181] on input "f." at bounding box center [336, 179] width 1 height 3
click at [585, 197] on icon at bounding box center [574, 212] width 41 height 39
click at [337, 181] on input "f." at bounding box center [336, 179] width 1 height 3
click at [585, 197] on icon at bounding box center [574, 212] width 41 height 39
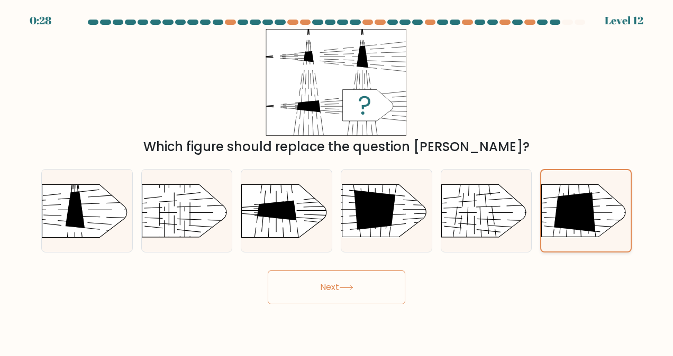
click at [337, 181] on input "f." at bounding box center [336, 179] width 1 height 3
click at [607, 191] on rect at bounding box center [531, 173] width 232 height 177
click at [337, 181] on input "f." at bounding box center [336, 179] width 1 height 3
click at [607, 191] on rect at bounding box center [531, 173] width 232 height 177
click at [337, 181] on input "f." at bounding box center [336, 179] width 1 height 3
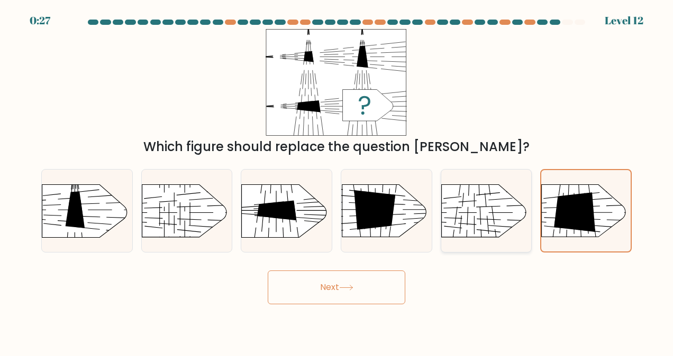
click at [504, 208] on rect at bounding box center [430, 173] width 235 height 179
click at [337, 181] on input "e." at bounding box center [336, 179] width 1 height 3
radio input "true"
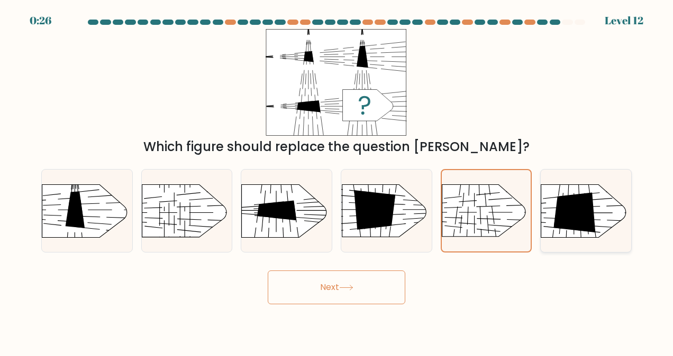
click at [584, 197] on icon at bounding box center [575, 212] width 42 height 40
click at [337, 181] on input "f." at bounding box center [336, 179] width 1 height 3
radio input "true"
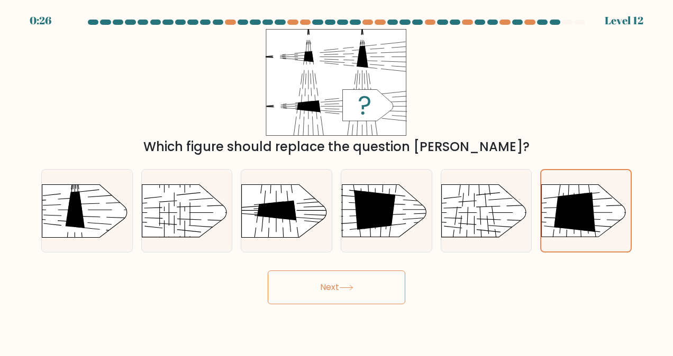
click at [351, 268] on div "Next" at bounding box center [336, 284] width 603 height 39
click at [358, 281] on button "Next" at bounding box center [336, 288] width 137 height 34
click at [577, 214] on icon at bounding box center [574, 212] width 41 height 39
click at [337, 181] on input "f." at bounding box center [336, 179] width 1 height 3
drag, startPoint x: 436, startPoint y: 231, endPoint x: 443, endPoint y: 231, distance: 6.9
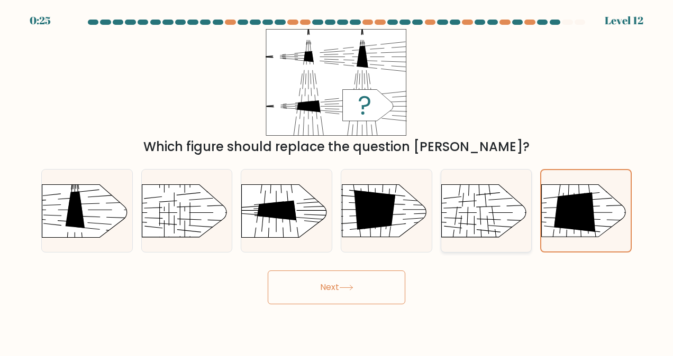
click at [436, 231] on div "e." at bounding box center [486, 211] width 100 height 84
click at [490, 219] on g at bounding box center [431, 173] width 236 height 179
click at [337, 181] on input "e." at bounding box center [336, 179] width 1 height 3
radio input "true"
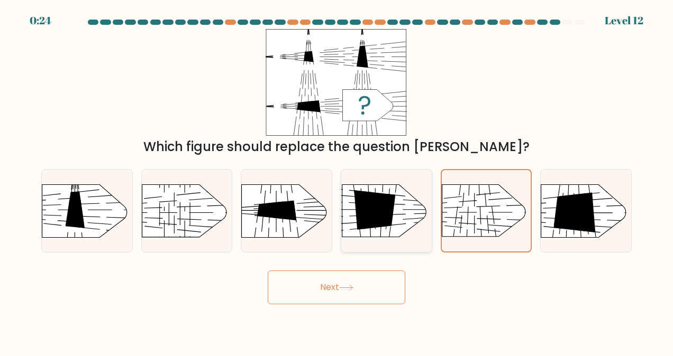
click at [372, 219] on icon at bounding box center [374, 210] width 41 height 40
click at [337, 181] on input "d." at bounding box center [336, 179] width 1 height 3
radio input "true"
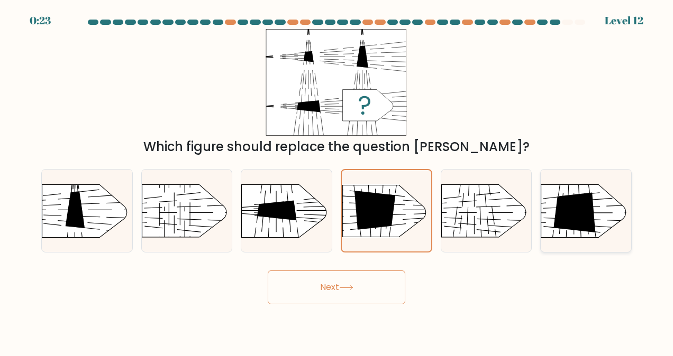
click at [589, 201] on icon at bounding box center [575, 212] width 42 height 40
click at [337, 181] on input "f." at bounding box center [336, 179] width 1 height 3
radio input "true"
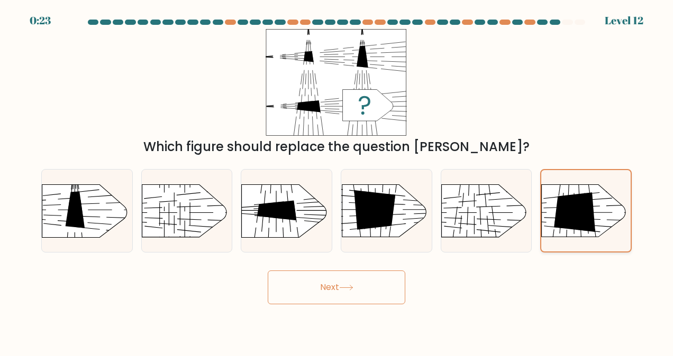
click at [587, 204] on icon at bounding box center [574, 212] width 41 height 39
click at [337, 181] on input "f." at bounding box center [336, 179] width 1 height 3
click at [587, 204] on icon at bounding box center [574, 212] width 41 height 39
click at [337, 181] on input "f." at bounding box center [336, 179] width 1 height 3
click at [587, 204] on icon at bounding box center [574, 212] width 41 height 39
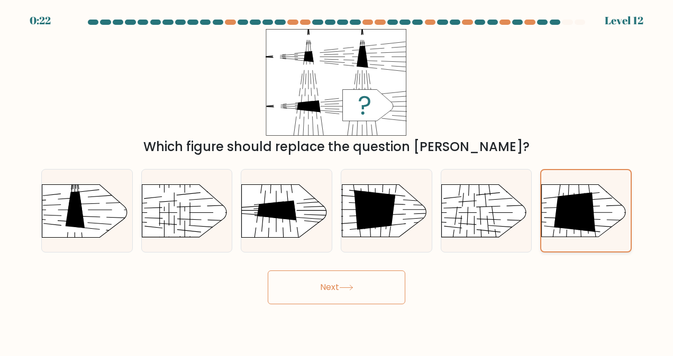
click at [337, 181] on input "f." at bounding box center [336, 179] width 1 height 3
click at [559, 24] on div at bounding box center [336, 25] width 603 height 10
click at [553, 22] on div at bounding box center [554, 22] width 11 height 5
click at [551, 22] on div at bounding box center [554, 22] width 11 height 5
click at [532, 20] on div at bounding box center [529, 22] width 11 height 5
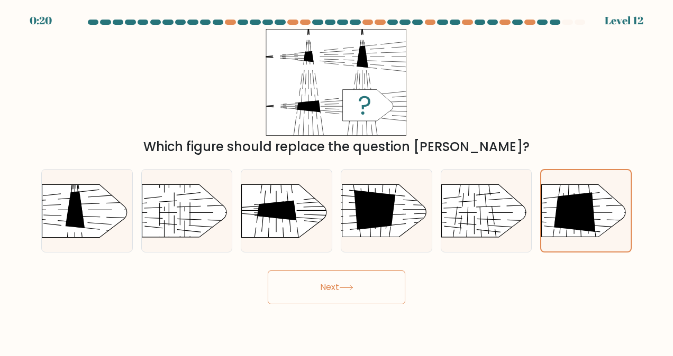
click at [555, 20] on div at bounding box center [554, 22] width 11 height 5
click at [531, 20] on div at bounding box center [529, 22] width 11 height 5
click at [559, 20] on at bounding box center [336, 22] width 499 height 5
click at [583, 192] on rect at bounding box center [531, 173] width 232 height 177
click at [337, 181] on input "f." at bounding box center [336, 179] width 1 height 3
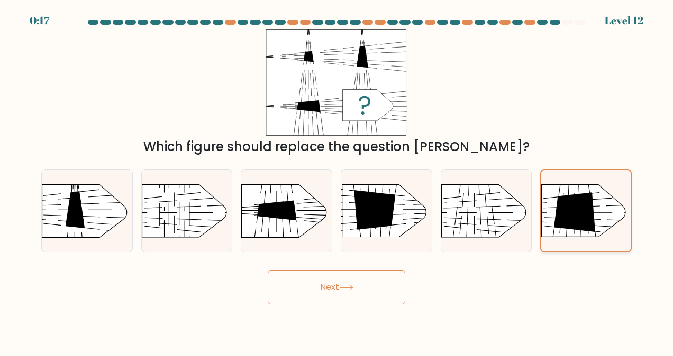
click at [585, 192] on rect at bounding box center [531, 173] width 232 height 177
click at [337, 181] on input "f." at bounding box center [336, 179] width 1 height 3
click at [430, 217] on rect at bounding box center [418, 250] width 233 height 178
click at [337, 181] on input "d." at bounding box center [336, 179] width 1 height 3
radio input "true"
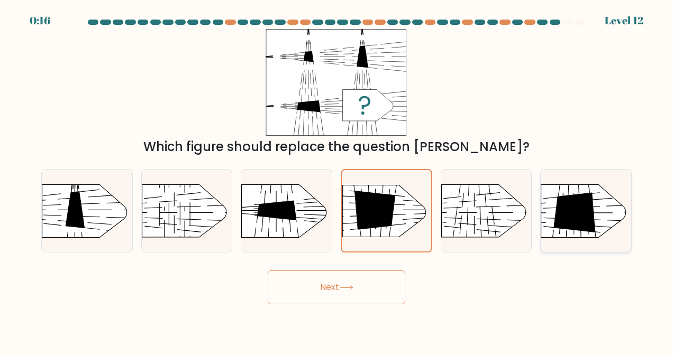
click at [570, 210] on icon at bounding box center [575, 212] width 42 height 40
click at [337, 181] on input "f." at bounding box center [336, 179] width 1 height 3
radio input "true"
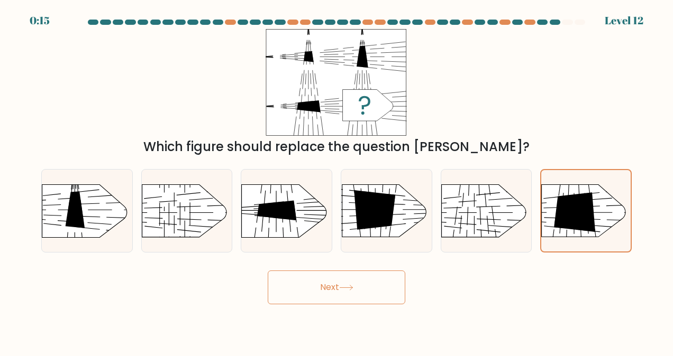
click at [301, 286] on button "Next" at bounding box center [336, 288] width 137 height 34
drag, startPoint x: 318, startPoint y: 286, endPoint x: 328, endPoint y: 289, distance: 10.5
click at [324, 287] on button "Next" at bounding box center [336, 288] width 137 height 34
drag, startPoint x: 344, startPoint y: 288, endPoint x: 353, endPoint y: 286, distance: 9.2
click at [345, 288] on icon at bounding box center [346, 288] width 14 height 6
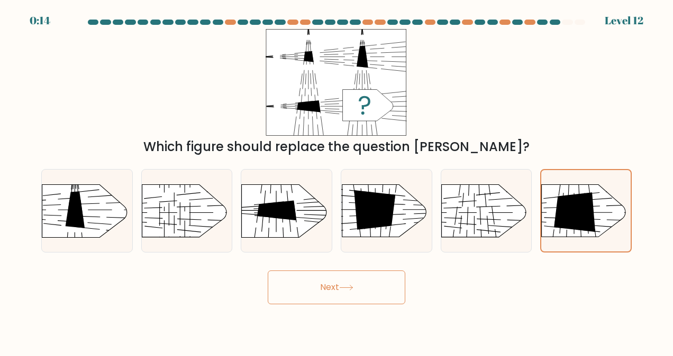
drag, startPoint x: 353, startPoint y: 286, endPoint x: 388, endPoint y: 284, distance: 34.9
click at [353, 286] on icon at bounding box center [346, 288] width 14 height 6
click at [390, 284] on button "Next" at bounding box center [336, 288] width 137 height 34
click at [399, 284] on button "Next" at bounding box center [336, 288] width 137 height 34
click at [400, 284] on button "Next" at bounding box center [336, 288] width 137 height 34
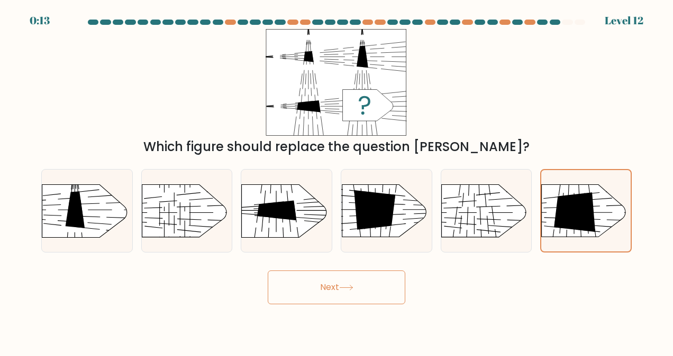
click at [378, 289] on button "Next" at bounding box center [336, 288] width 137 height 34
click at [377, 289] on button "Next" at bounding box center [336, 288] width 137 height 34
click at [364, 288] on button "Next" at bounding box center [336, 288] width 137 height 34
drag, startPoint x: 364, startPoint y: 288, endPoint x: 339, endPoint y: 287, distance: 24.4
click at [354, 288] on button "Next" at bounding box center [336, 288] width 137 height 34
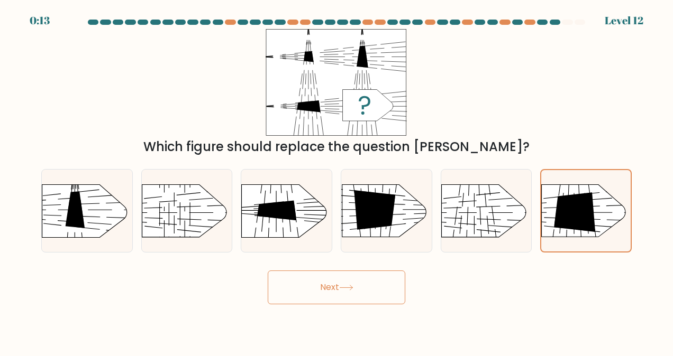
click at [336, 287] on button "Next" at bounding box center [336, 288] width 137 height 34
click at [330, 286] on button "Next" at bounding box center [336, 288] width 137 height 34
click at [328, 285] on button "Next" at bounding box center [336, 288] width 137 height 34
click at [326, 284] on button "Next" at bounding box center [336, 288] width 137 height 34
click at [558, 198] on g at bounding box center [532, 173] width 234 height 177
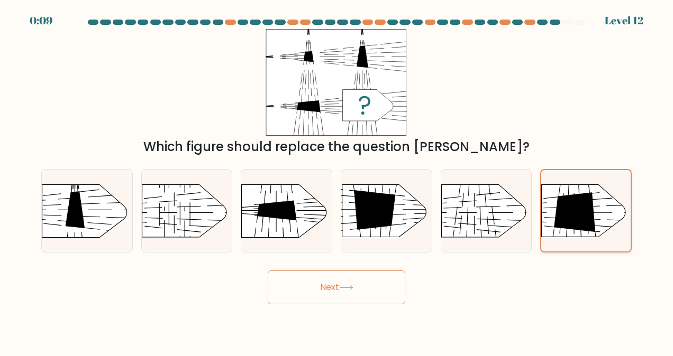
click at [337, 181] on input "f." at bounding box center [336, 179] width 1 height 3
click at [356, 281] on button "Next" at bounding box center [336, 288] width 137 height 34
click at [629, 215] on rect at bounding box center [531, 173] width 232 height 177
click at [337, 181] on input "f." at bounding box center [336, 179] width 1 height 3
click at [366, 282] on button "Next" at bounding box center [336, 288] width 137 height 34
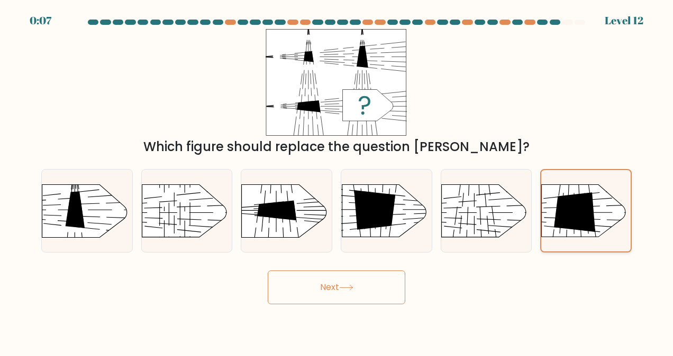
click at [613, 199] on rect at bounding box center [531, 173] width 232 height 177
click at [337, 181] on input "f." at bounding box center [336, 179] width 1 height 3
click at [366, 275] on button "Next" at bounding box center [336, 288] width 137 height 34
click at [606, 207] on rect at bounding box center [531, 173] width 232 height 177
click at [337, 181] on input "f." at bounding box center [336, 179] width 1 height 3
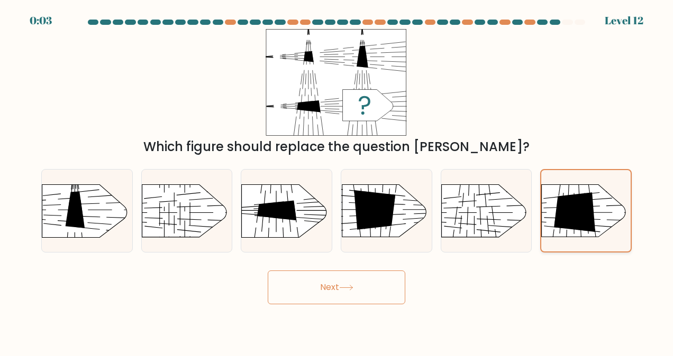
click at [606, 207] on rect at bounding box center [531, 173] width 232 height 177
click at [337, 181] on input "f." at bounding box center [336, 179] width 1 height 3
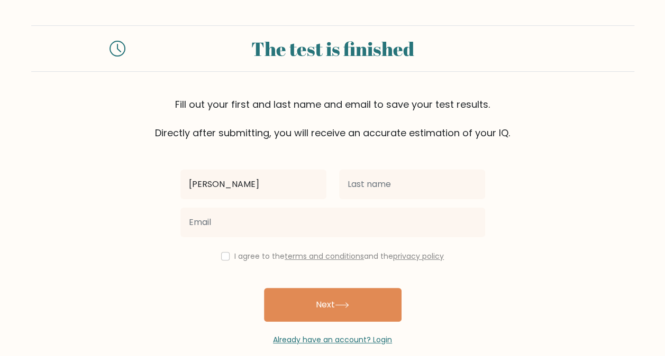
type input "[PERSON_NAME]"
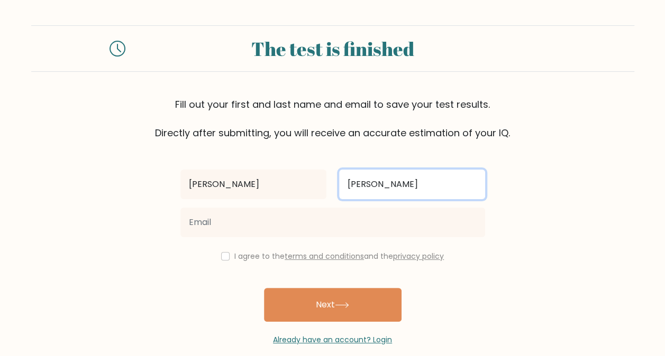
type input "[PERSON_NAME]"
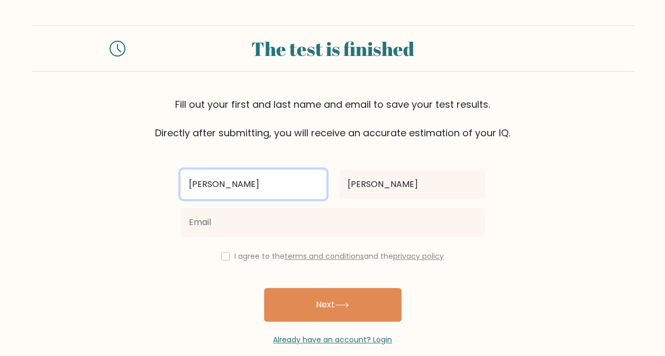
click at [276, 176] on input "[PERSON_NAME]" at bounding box center [253, 185] width 146 height 30
type input "[PERSON_NAME]"
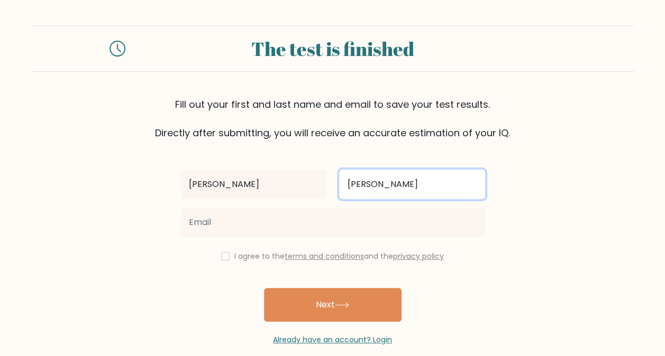
click at [410, 182] on input "[PERSON_NAME]" at bounding box center [412, 185] width 146 height 30
type input "[PERSON_NAME]"
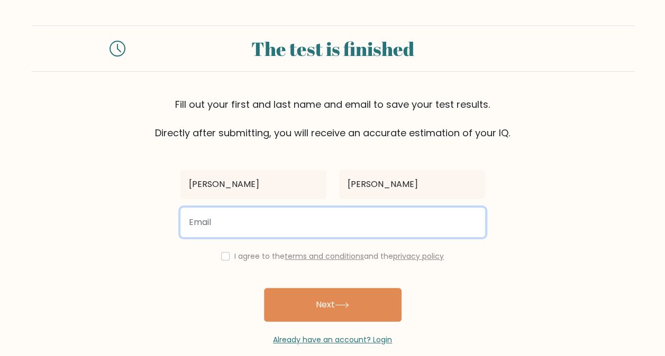
click at [338, 220] on input "email" at bounding box center [332, 223] width 305 height 30
type input "donnapearltanedodpt@gmail.com"
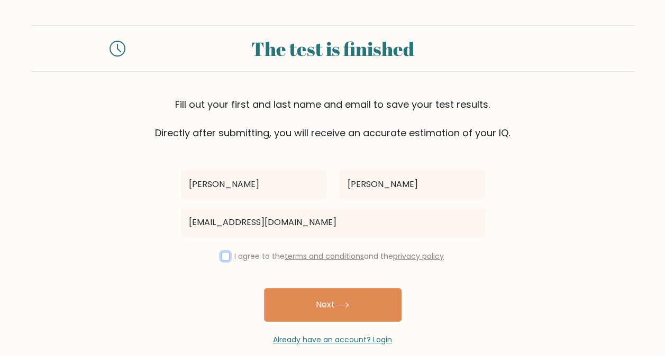
click at [226, 258] on input "checkbox" at bounding box center [225, 256] width 8 height 8
checkbox input "true"
click at [329, 307] on button "Next" at bounding box center [332, 305] width 137 height 34
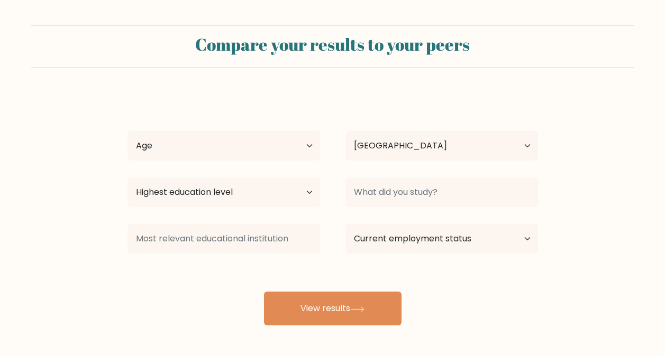
select select "PH"
click at [299, 144] on select "Age Under 18 years old 18-24 years old 25-34 years old 35-44 years old 45-54 ye…" at bounding box center [223, 146] width 192 height 30
select select "25_34"
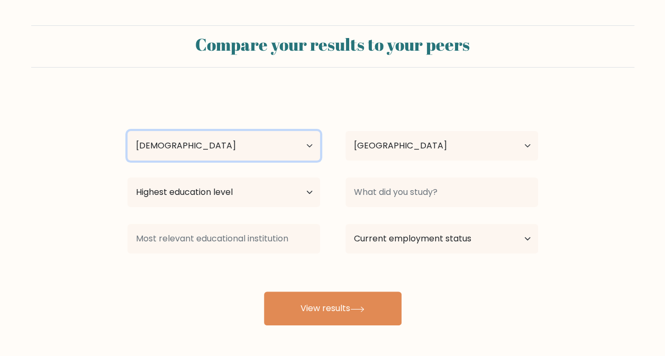
click at [127, 131] on select "Age Under 18 years old 18-24 years old 25-34 years old 35-44 years old 45-54 ye…" at bounding box center [223, 146] width 192 height 30
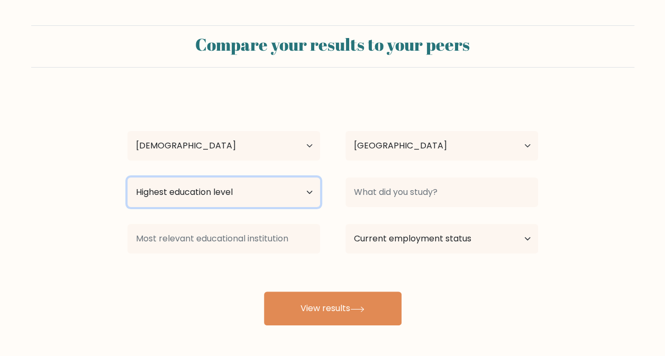
click at [278, 190] on select "Highest education level No schooling Primary Lower Secondary Upper Secondary Oc…" at bounding box center [223, 193] width 192 height 30
select select "bachelors_degree"
click at [127, 178] on select "Highest education level No schooling Primary Lower Secondary Upper Secondary Oc…" at bounding box center [223, 193] width 192 height 30
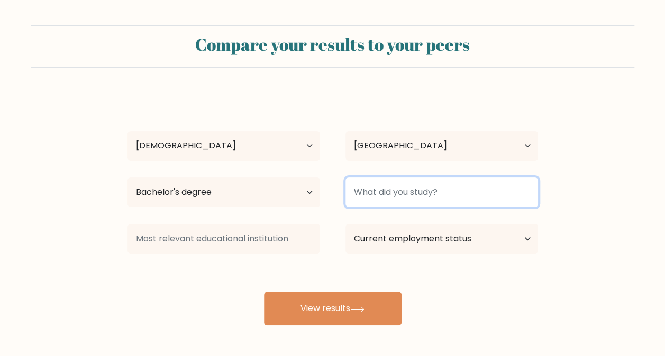
click at [428, 195] on input at bounding box center [441, 193] width 192 height 30
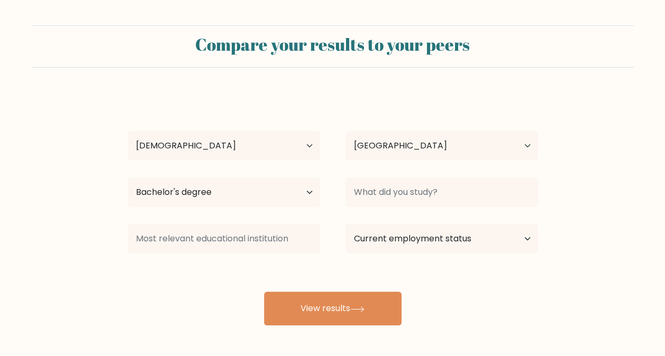
click at [620, 249] on form "Compare your results to your peers Donna Pearl Tanedo Age Under 18 years old 18…" at bounding box center [332, 175] width 665 height 300
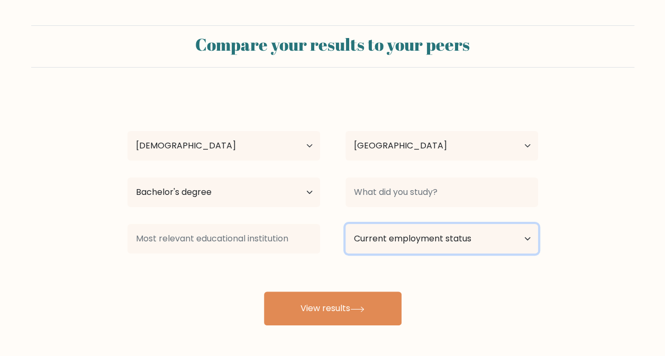
click at [440, 237] on select "Current employment status Employed Student Retired Other / prefer not to answer" at bounding box center [441, 239] width 192 height 30
select select "other"
click at [345, 224] on select "Current employment status Employed Student Retired Other / prefer not to answer" at bounding box center [441, 239] width 192 height 30
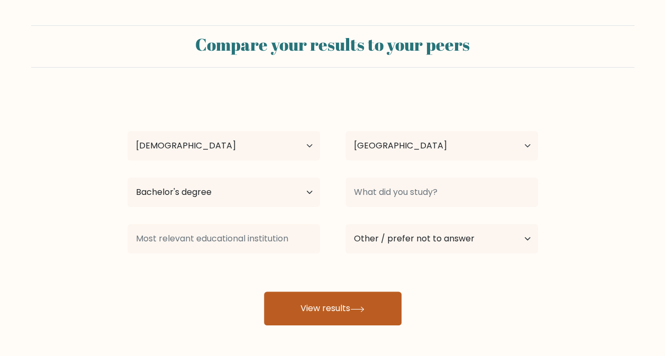
click at [344, 308] on button "View results" at bounding box center [332, 309] width 137 height 34
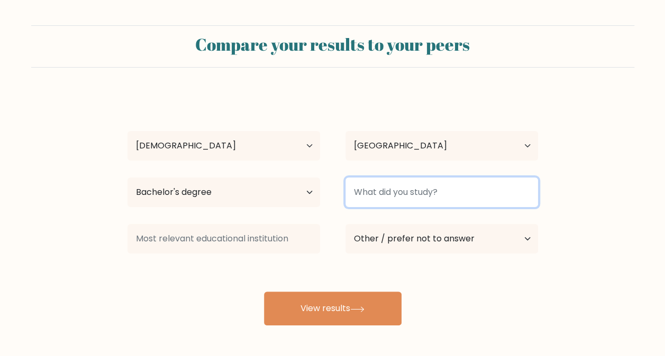
click at [482, 183] on input at bounding box center [441, 193] width 192 height 30
type input "Bachelor of"
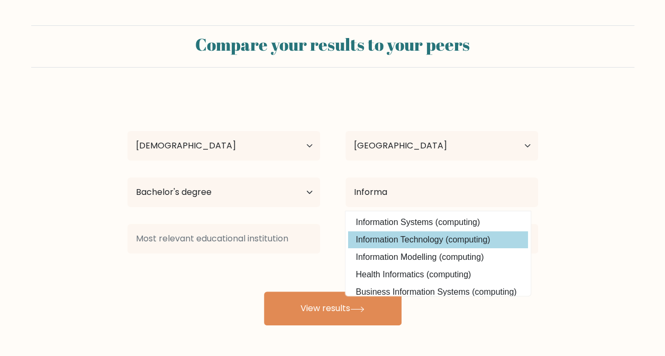
click at [462, 235] on option "Information Technology (computing)" at bounding box center [438, 240] width 180 height 17
type input "Information Technology"
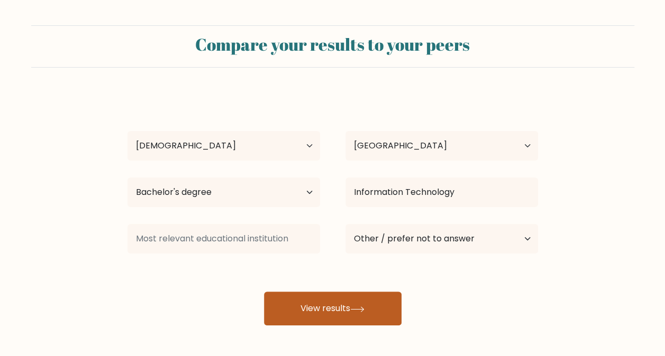
click at [369, 303] on button "View results" at bounding box center [332, 309] width 137 height 34
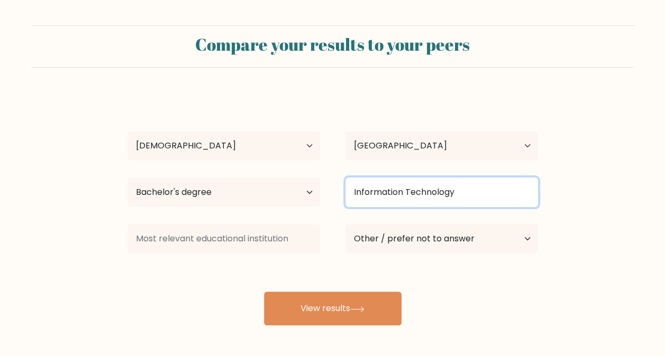
click at [416, 198] on input "Information Technology" at bounding box center [441, 193] width 192 height 30
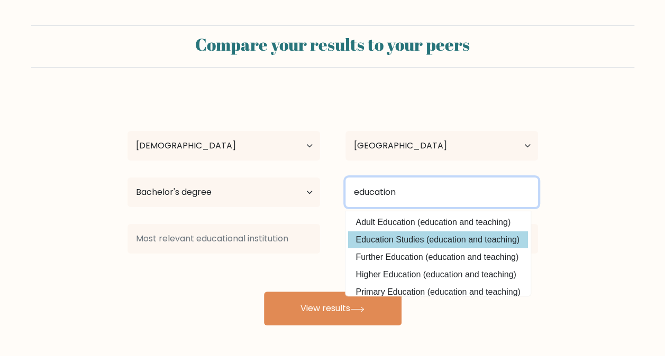
scroll to position [53, 0]
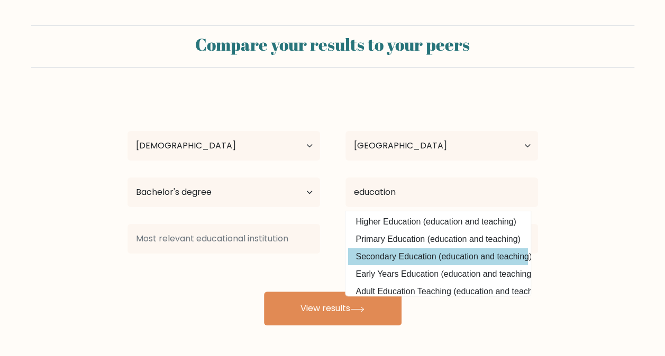
click at [434, 251] on option "Secondary Education (education and teaching)" at bounding box center [438, 257] width 180 height 17
type input "Secondary Education"
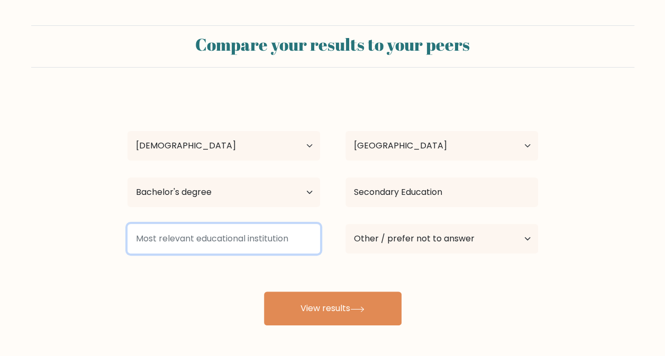
click at [269, 242] on input at bounding box center [223, 239] width 192 height 30
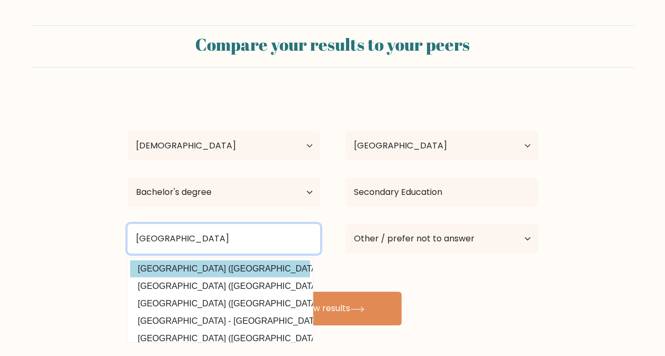
type input "university of mindanao"
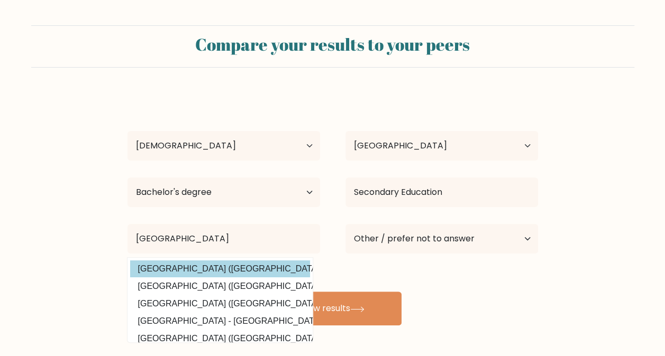
click at [252, 270] on div "Donna Pearl Tanedo Age Under 18 years old 18-24 years old 25-34 years old 35-44…" at bounding box center [332, 209] width 423 height 233
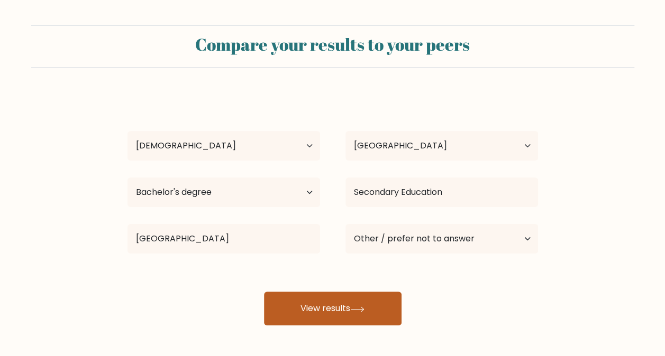
click at [323, 303] on button "View results" at bounding box center [332, 309] width 137 height 34
